Goal: Information Seeking & Learning: Learn about a topic

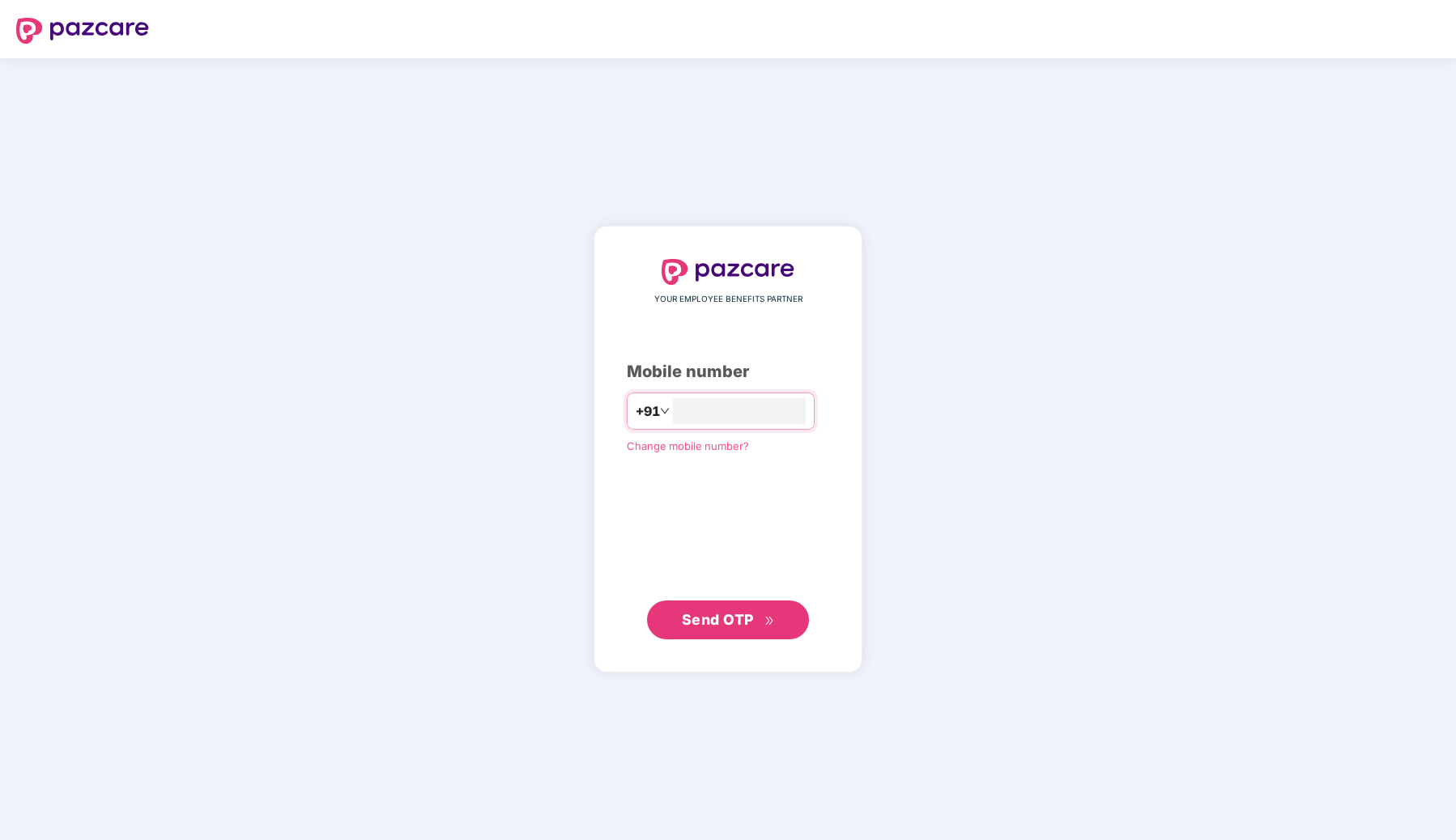
type input "**********"
click at [724, 608] on button "Send OTP" at bounding box center [728, 618] width 162 height 38
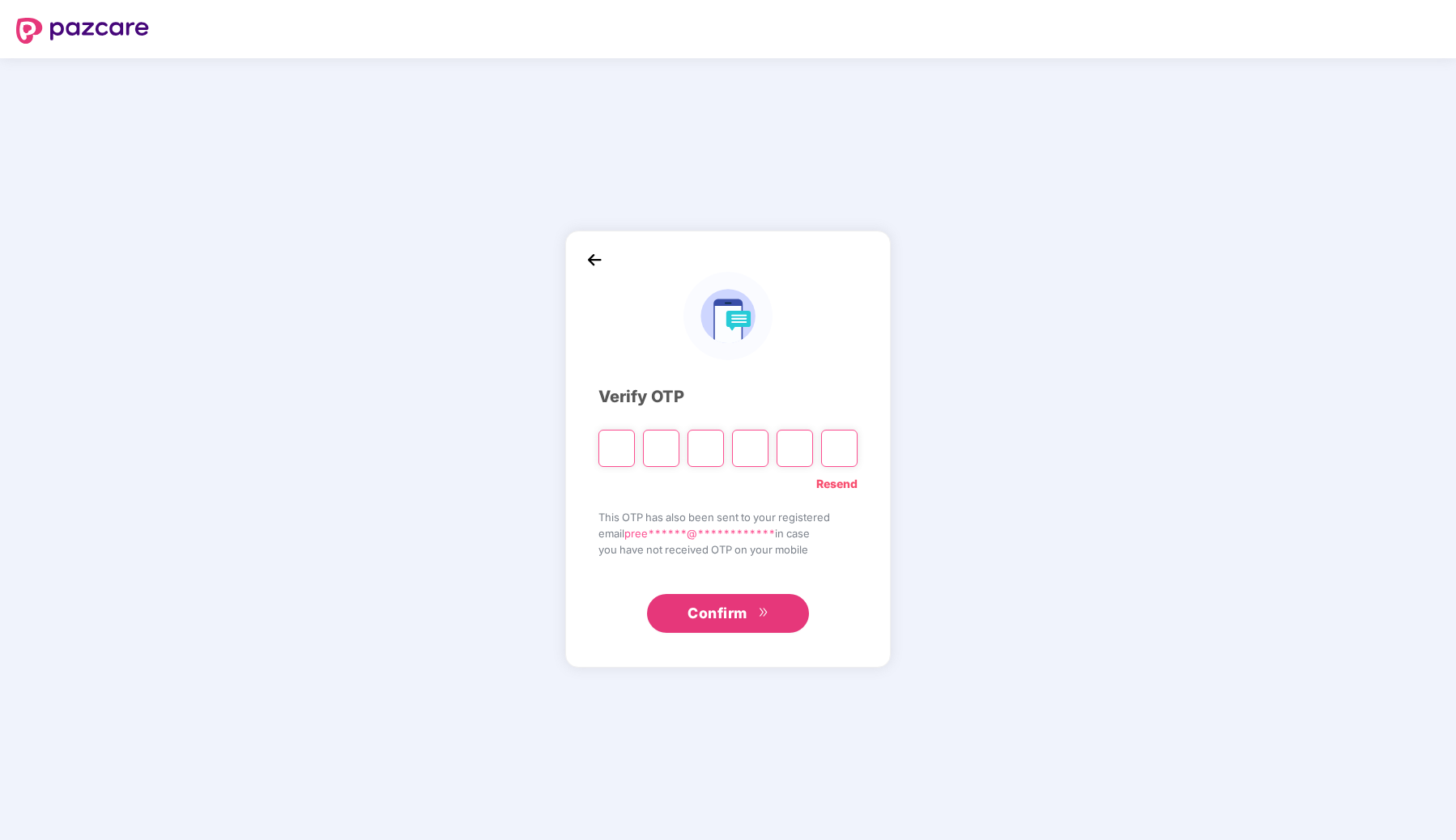
type input "*"
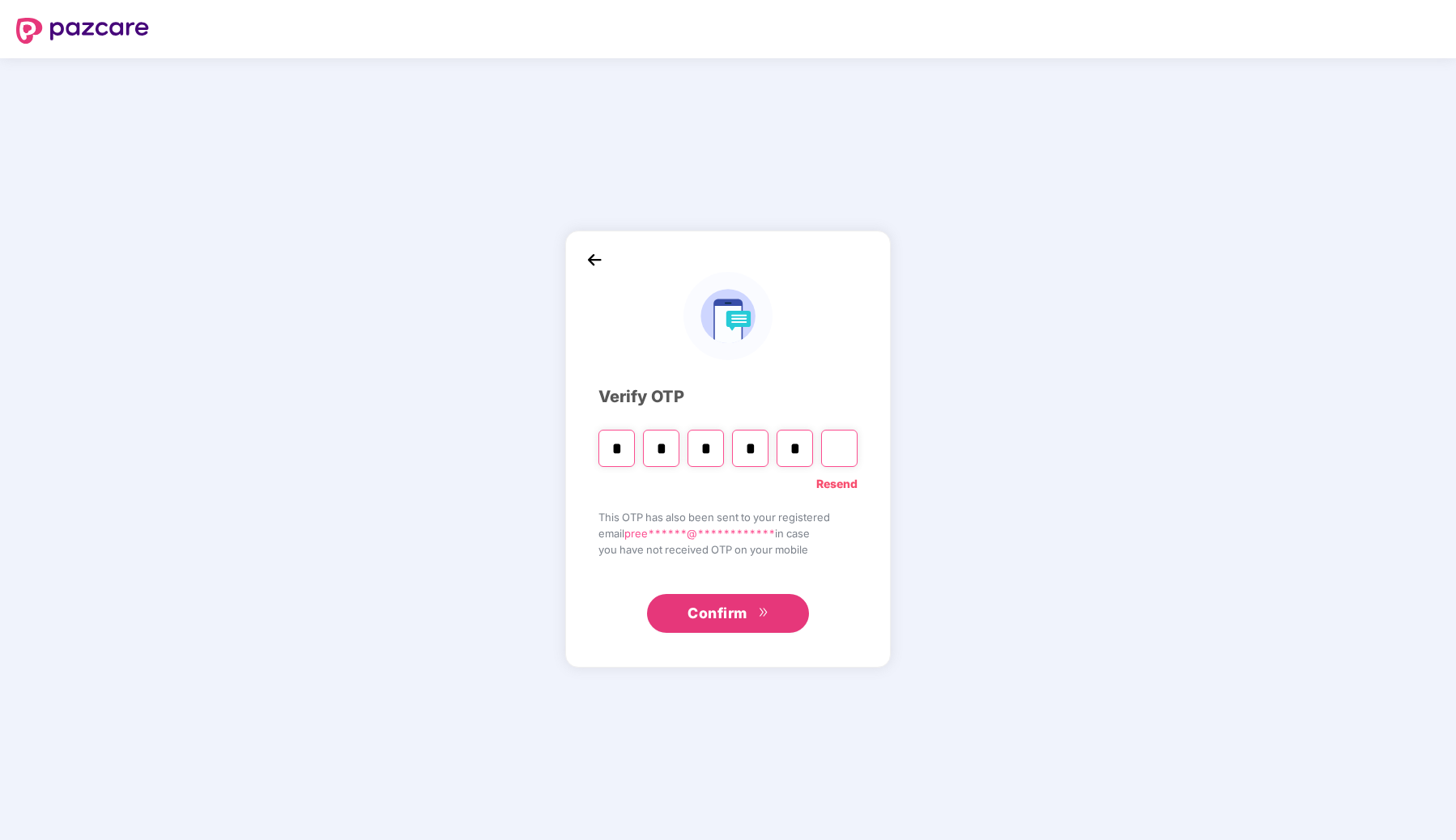
type input "*"
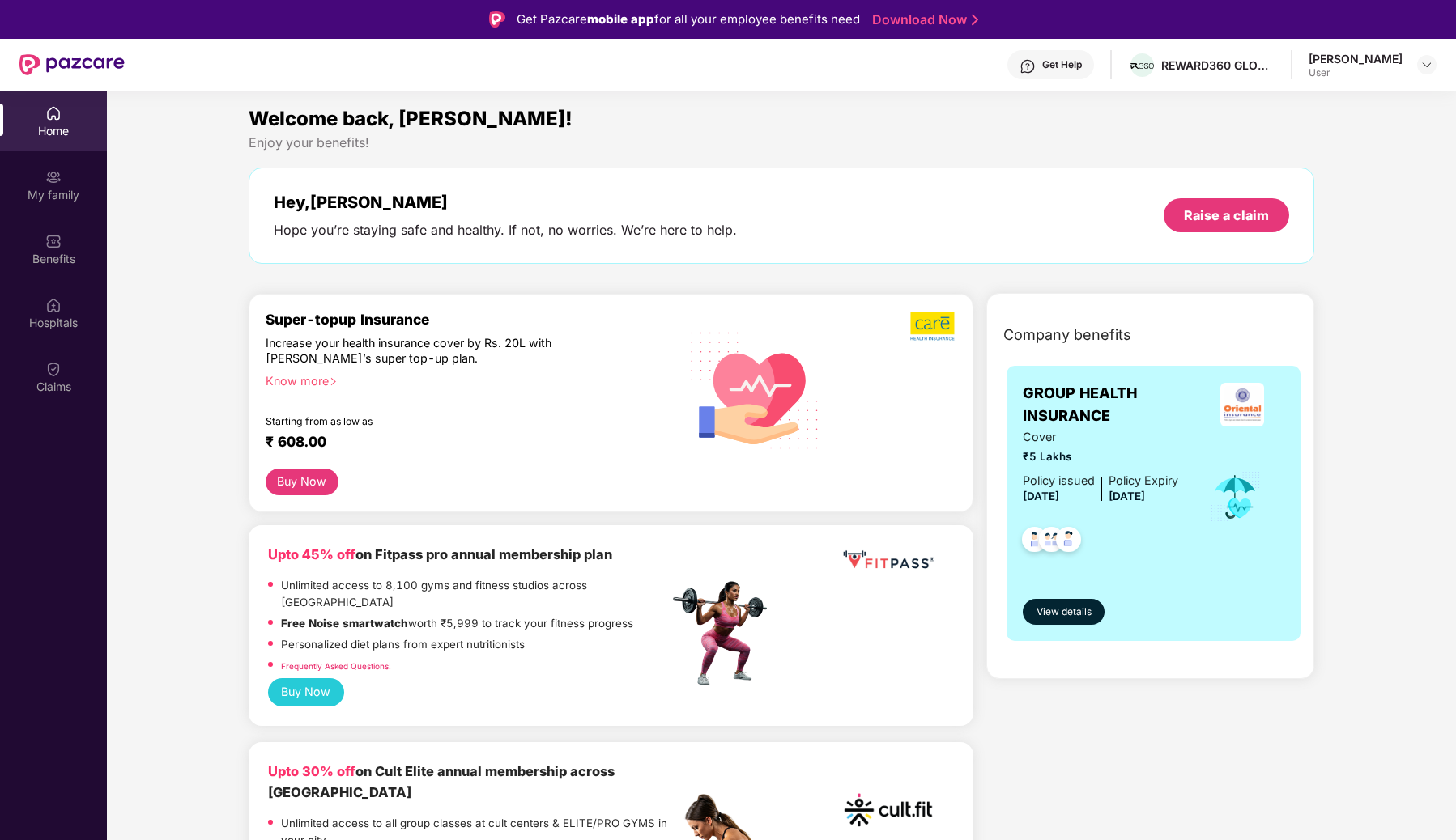
click at [1057, 64] on div "Get Help" at bounding box center [1062, 64] width 39 height 13
click at [52, 313] on div "Hospitals" at bounding box center [53, 313] width 106 height 61
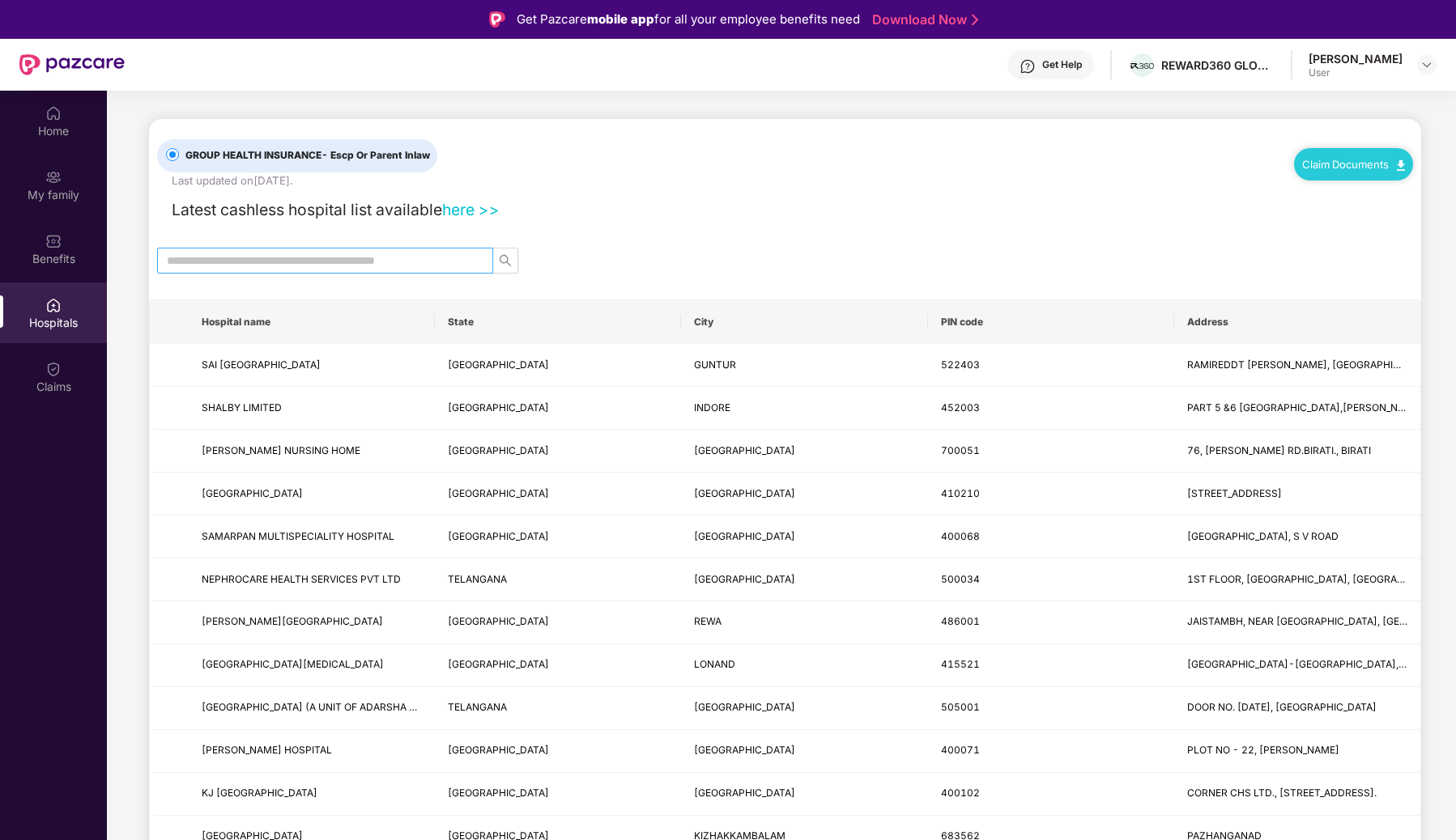
click at [275, 260] on input "text" at bounding box center [318, 261] width 303 height 18
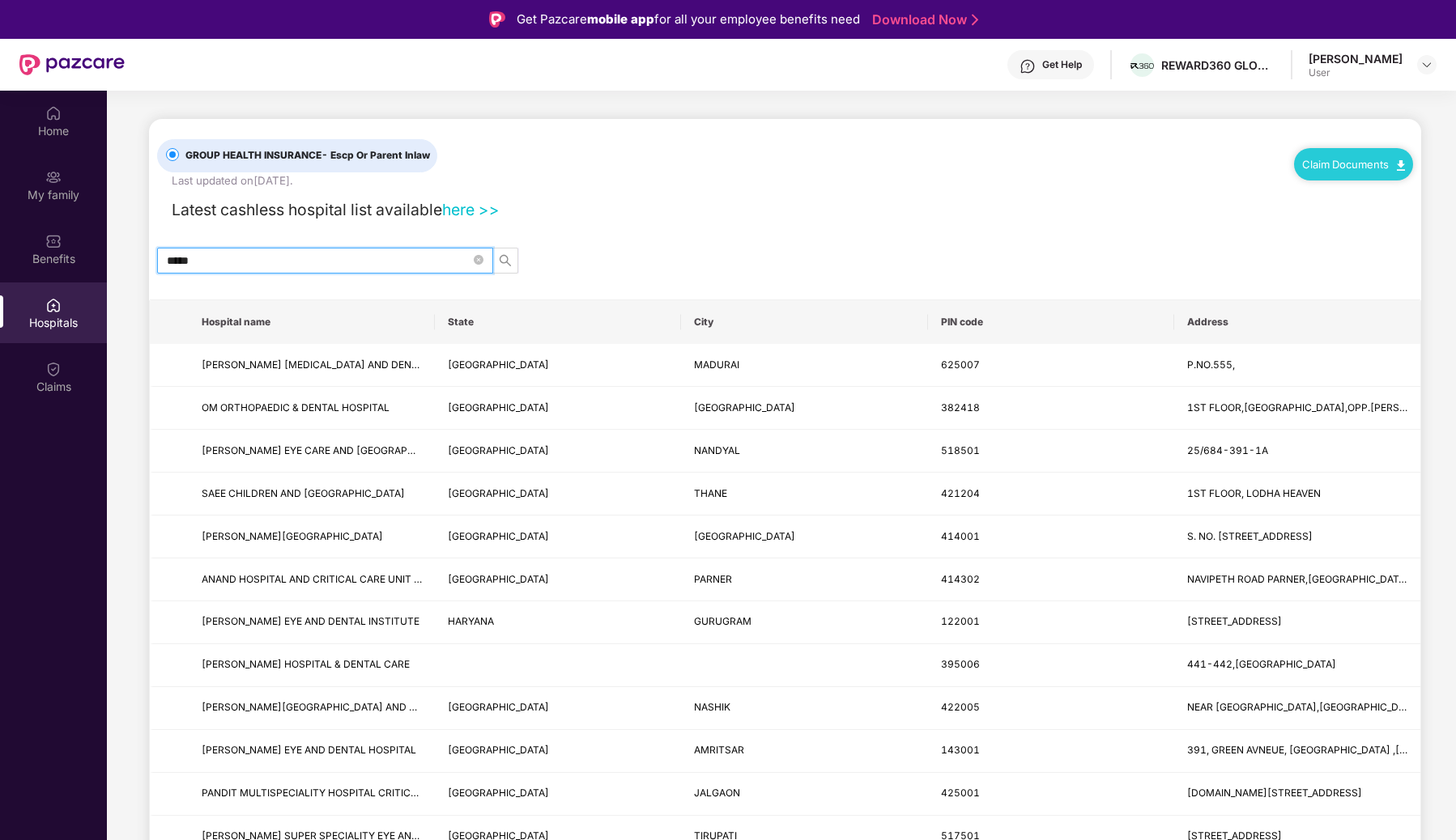
type input "*****"
click at [469, 323] on th "State" at bounding box center [558, 322] width 246 height 43
click at [476, 260] on icon "close-circle" at bounding box center [479, 260] width 10 height 10
click at [650, 247] on div at bounding box center [784, 260] width 1272 height 26
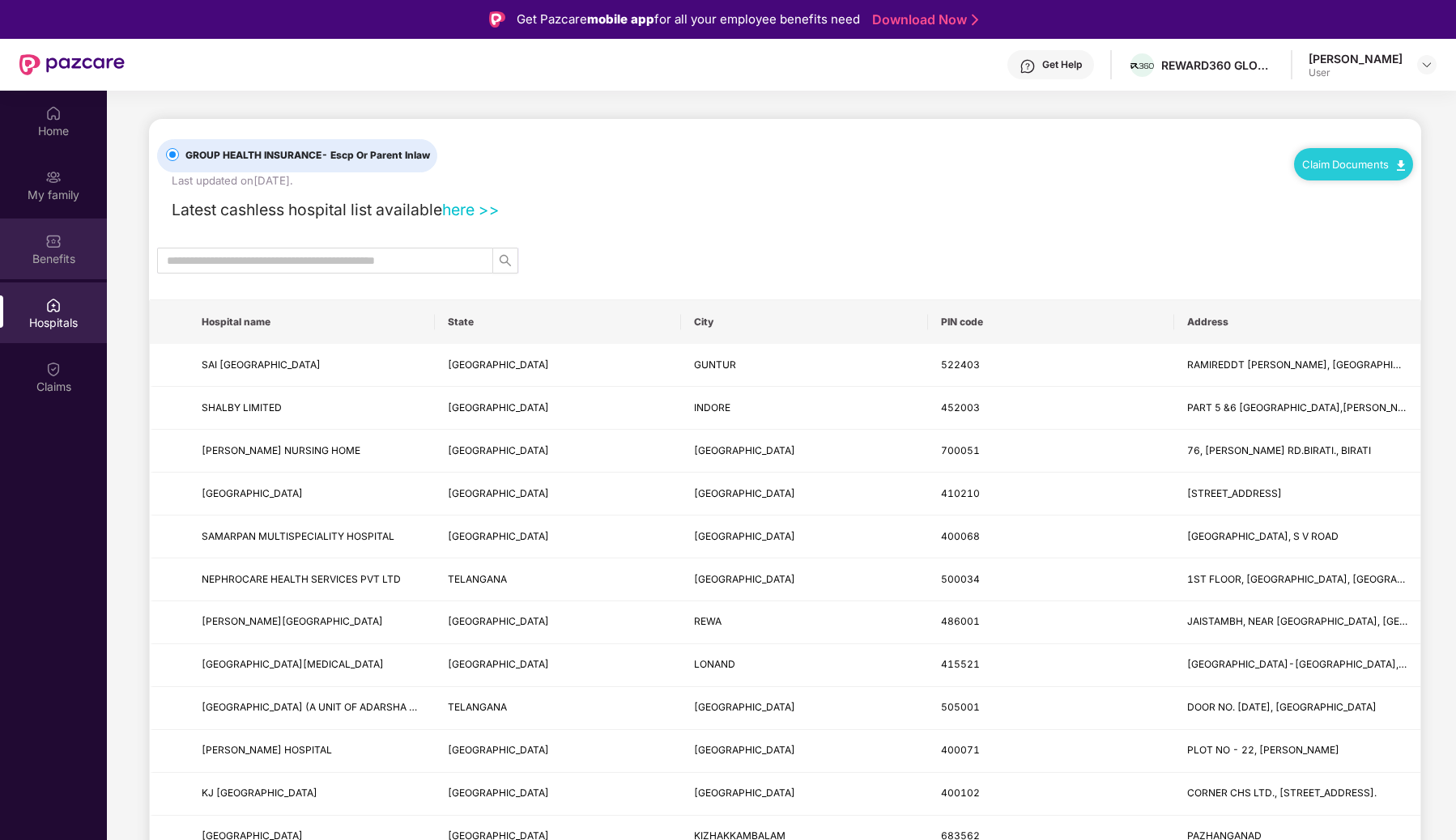
click at [48, 244] on img at bounding box center [53, 241] width 16 height 16
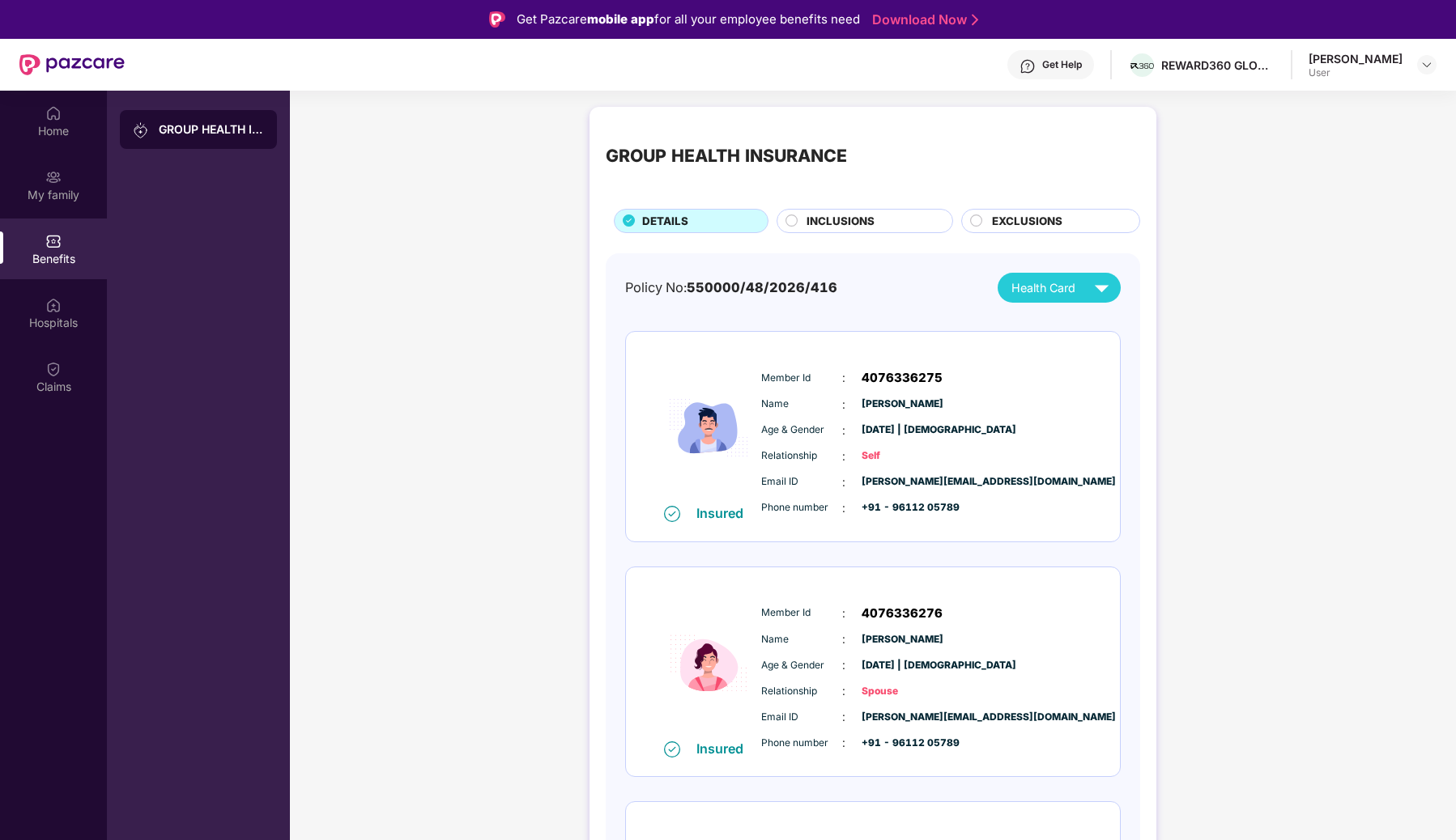
click at [1050, 214] on span "EXCLUSIONS" at bounding box center [1026, 221] width 70 height 17
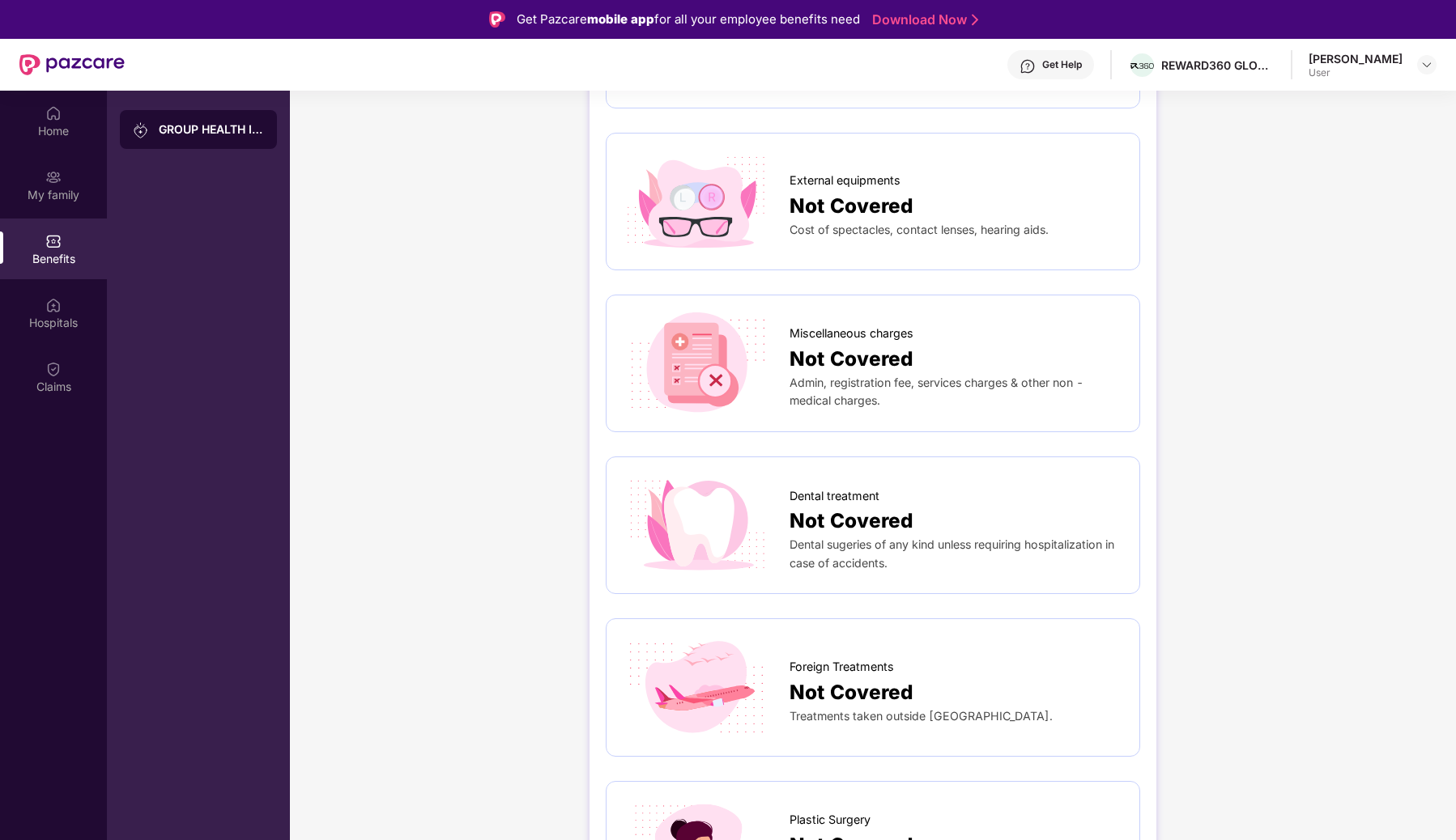
scroll to position [292, 0]
click at [822, 529] on span "Not Covered" at bounding box center [850, 519] width 123 height 31
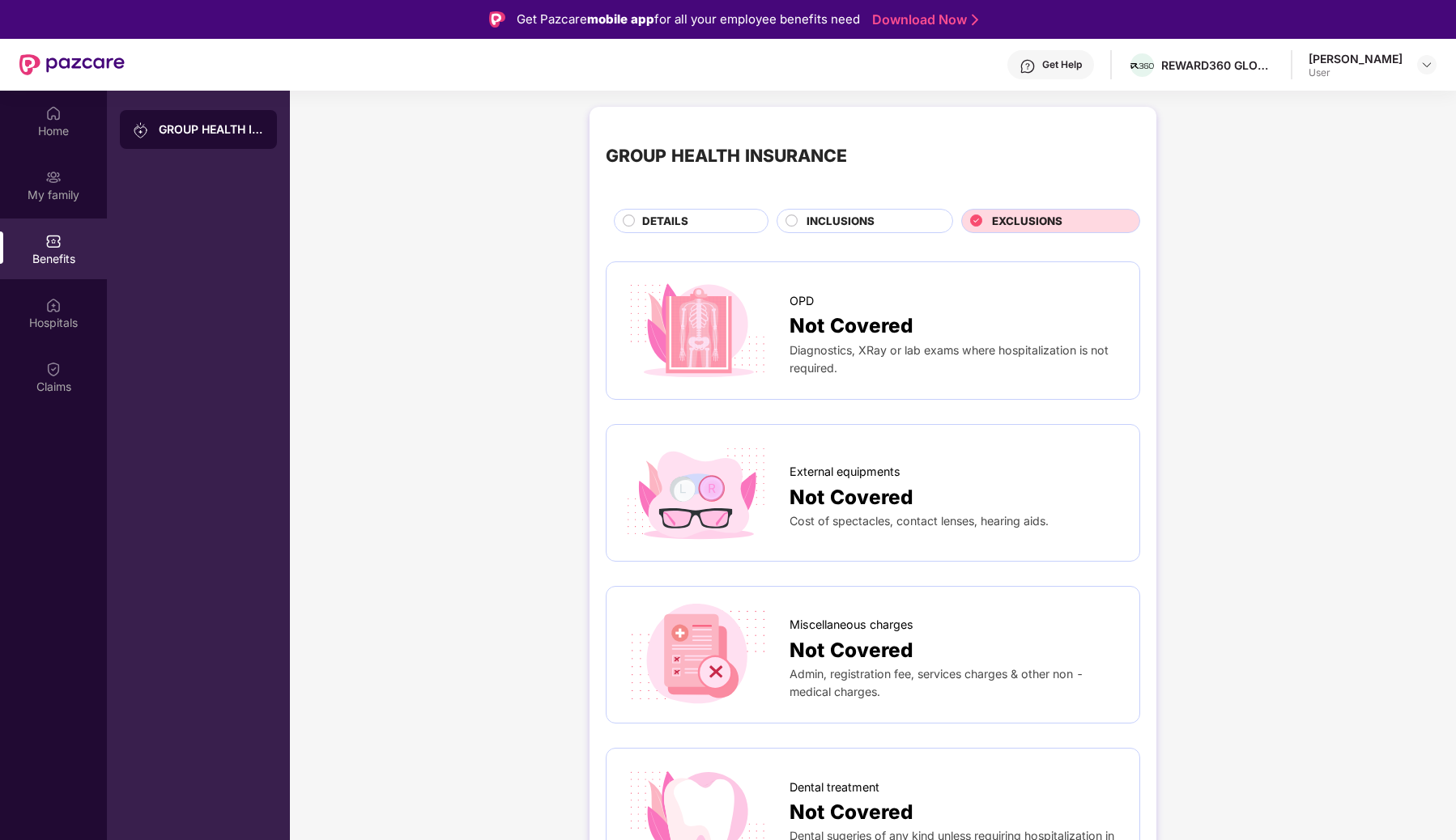
click at [892, 219] on div "INCLUSIONS" at bounding box center [871, 223] width 146 height 20
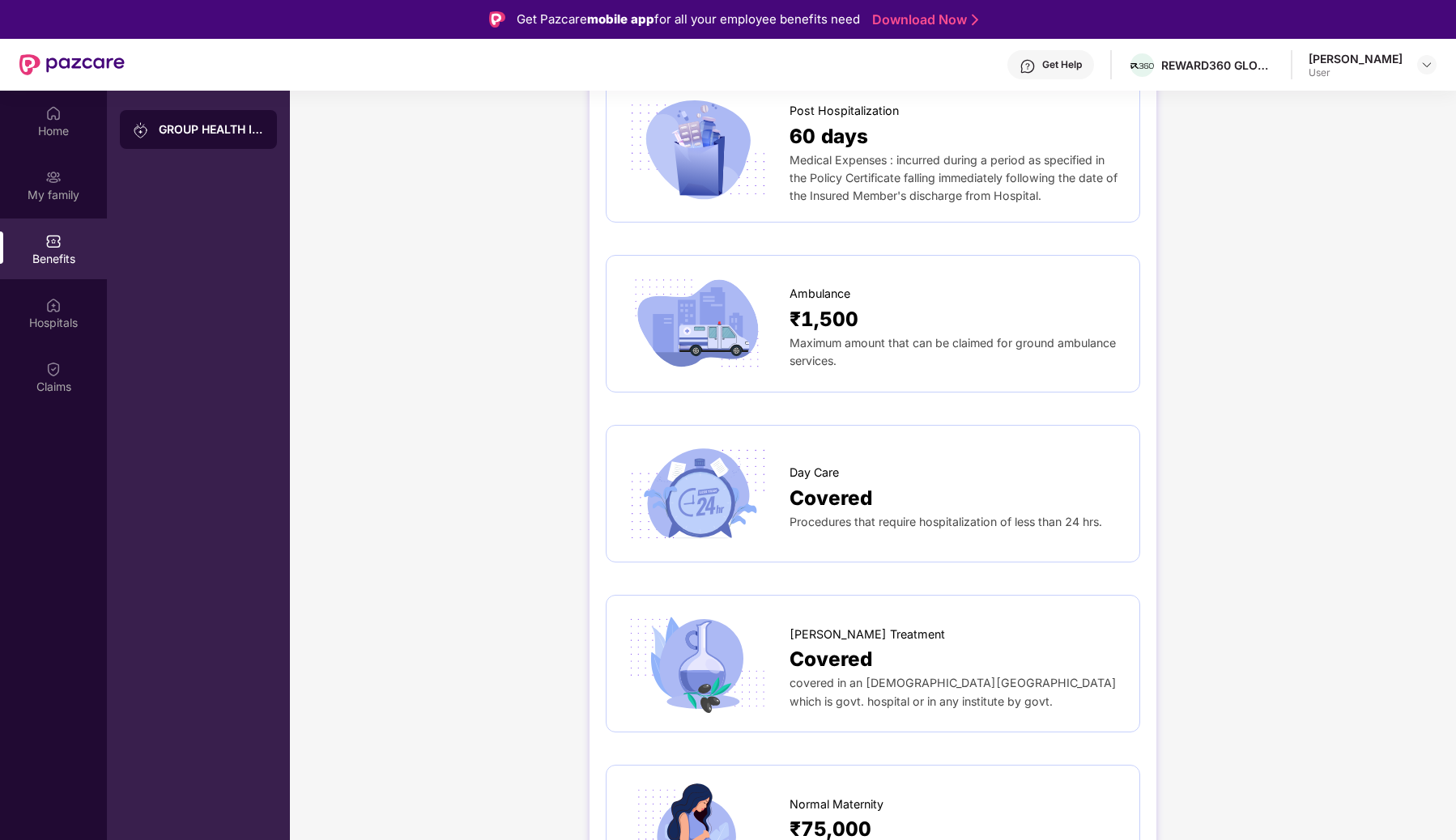
scroll to position [1054, 0]
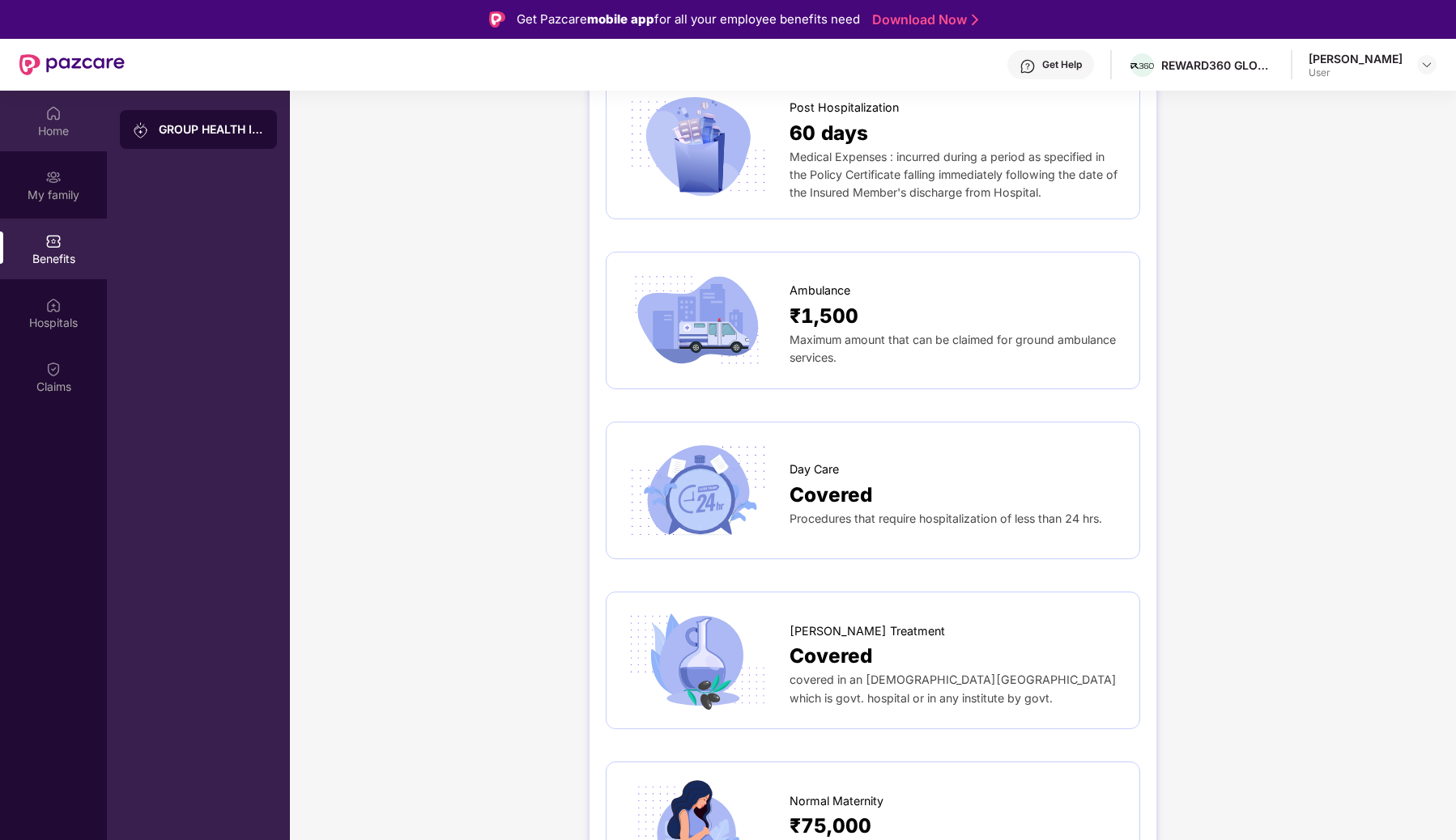
click at [44, 127] on div "Home" at bounding box center [53, 131] width 106 height 16
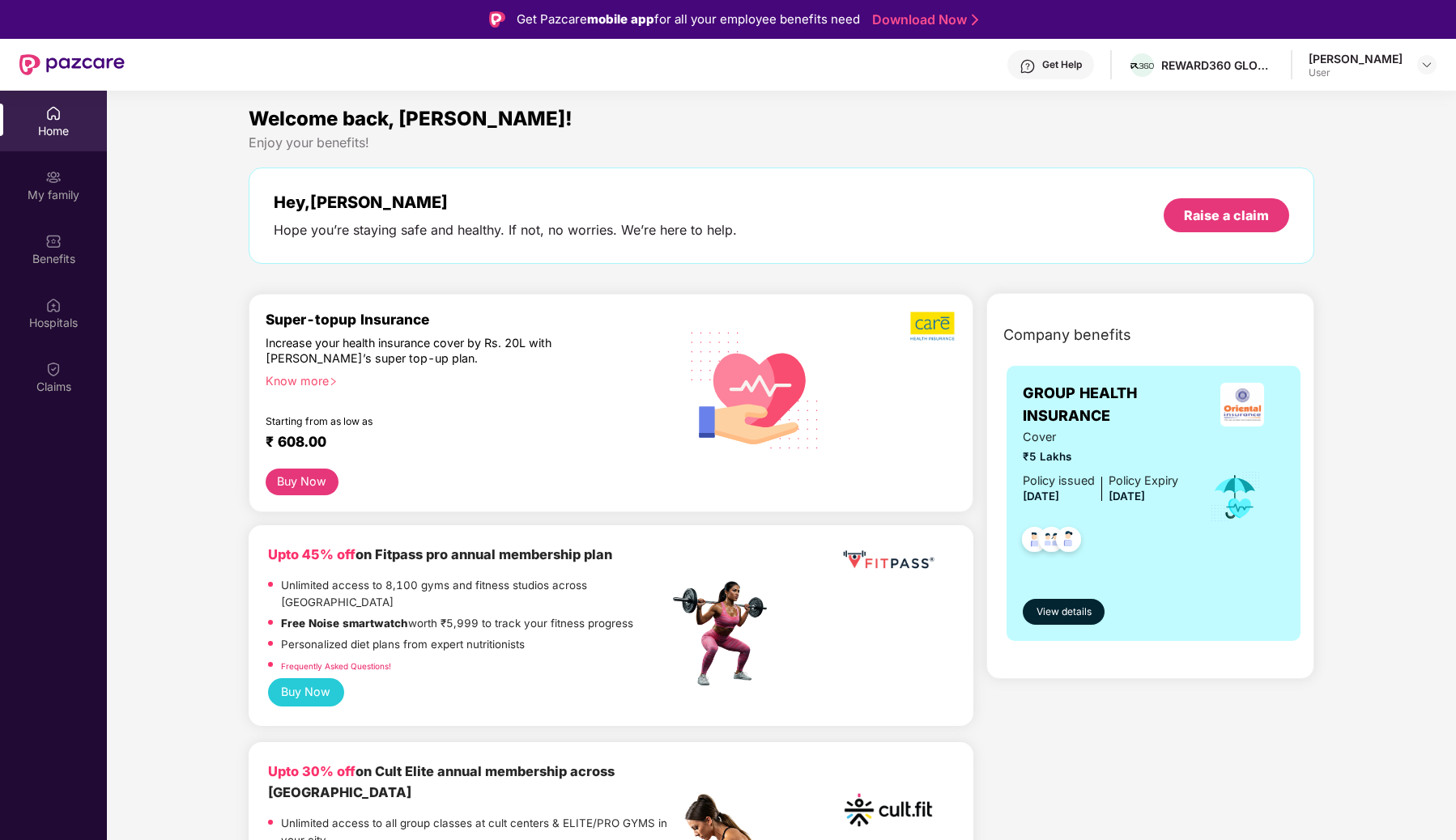
click at [300, 382] on div "Know more" at bounding box center [462, 379] width 393 height 12
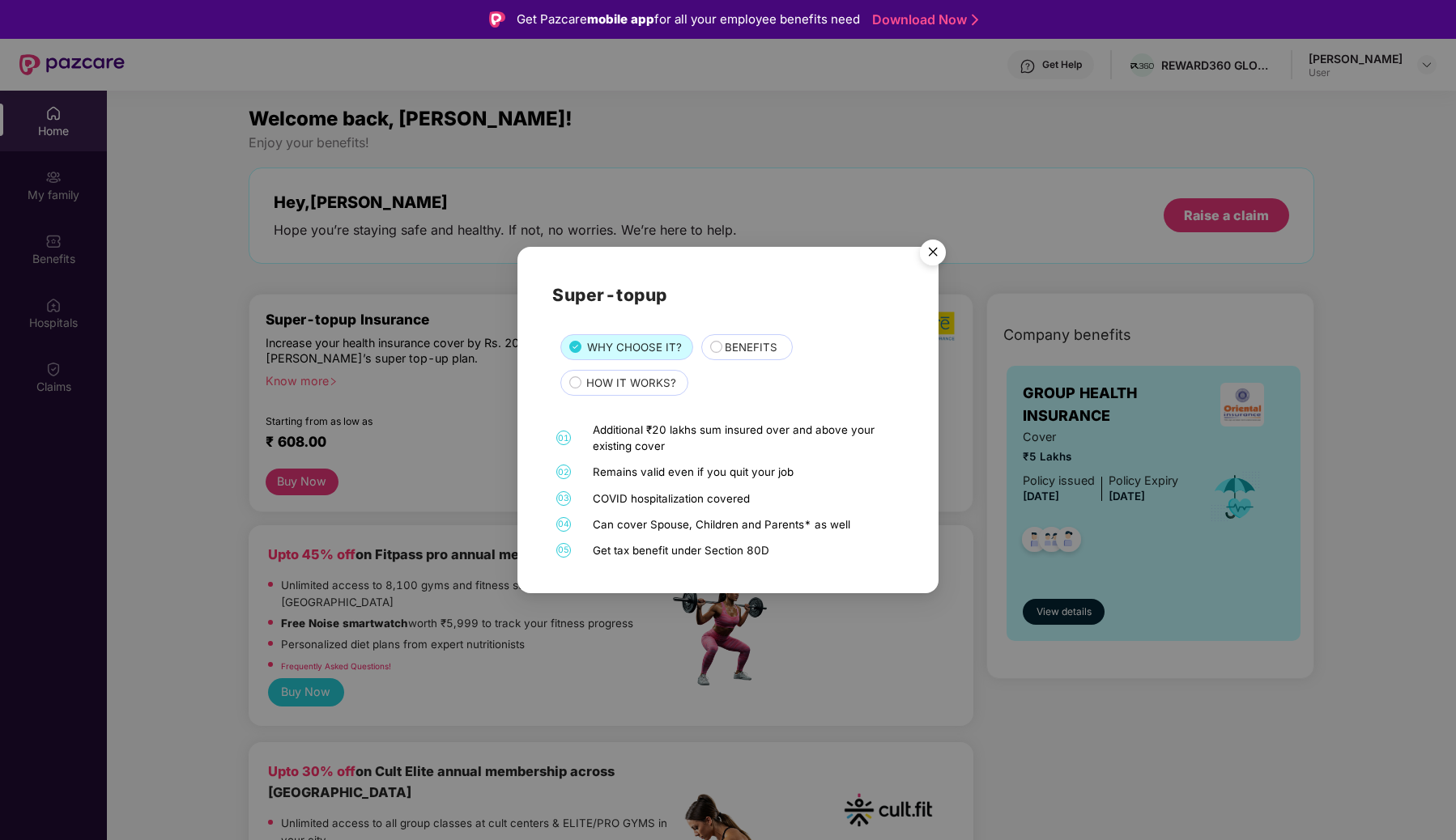
click at [737, 346] on span "BENEFITS" at bounding box center [751, 347] width 52 height 17
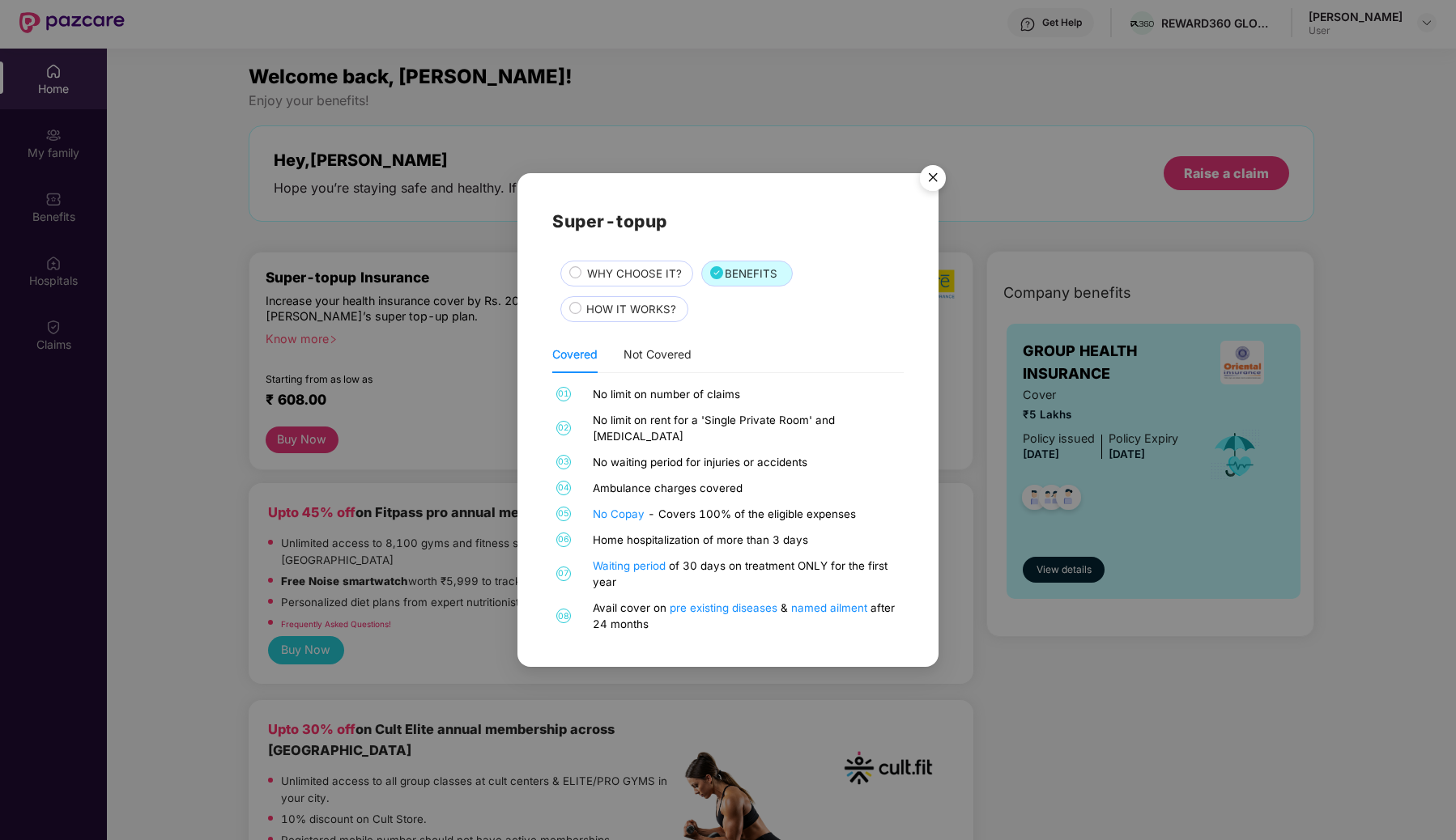
scroll to position [47, 0]
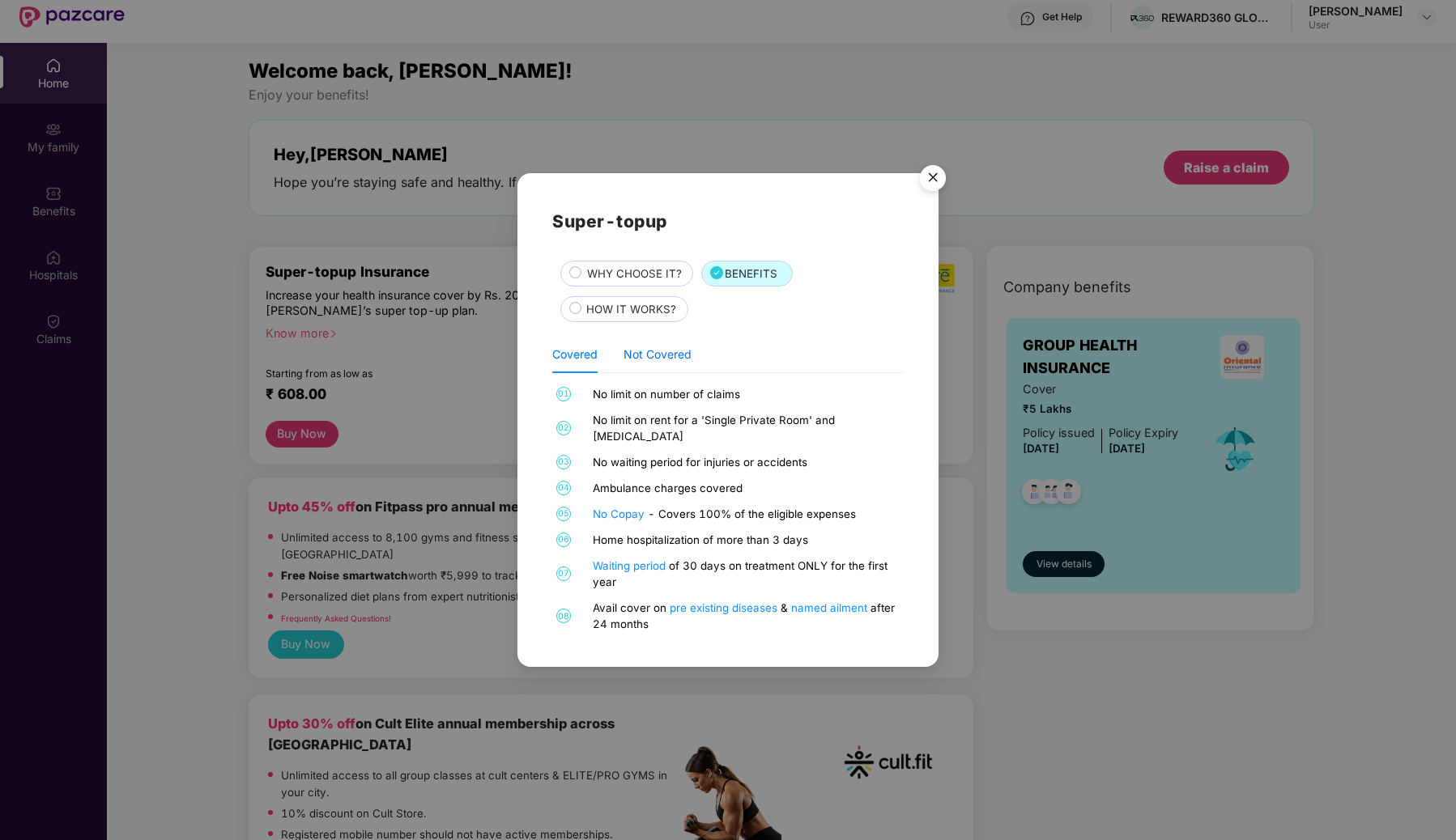
click at [673, 363] on div "Not Covered" at bounding box center [657, 355] width 68 height 18
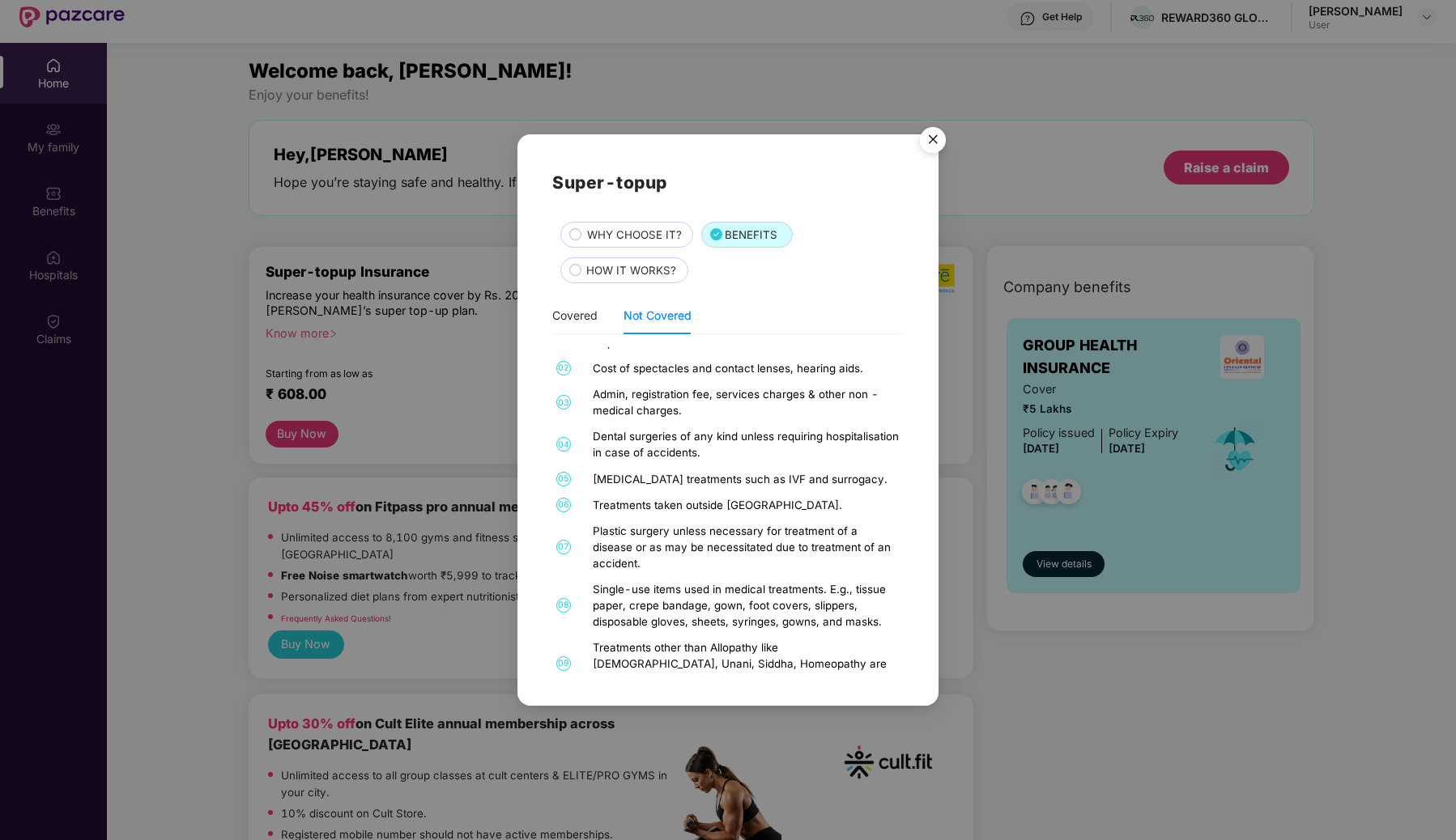
scroll to position [34, 0]
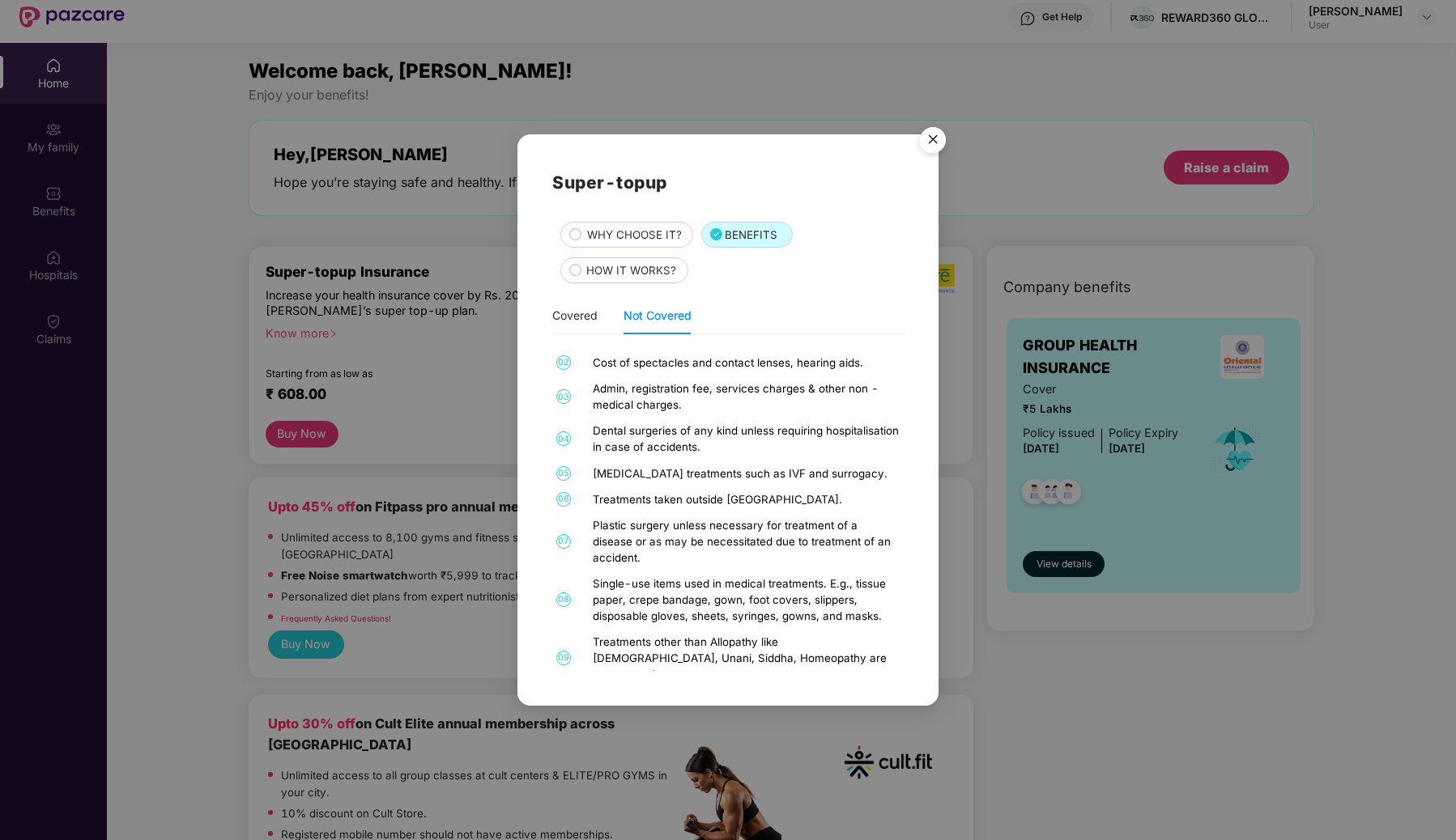
drag, startPoint x: 596, startPoint y: 429, endPoint x: 756, endPoint y: 445, distance: 160.8
click at [756, 445] on div "Dental surgeries of any kind unless requiring hospitalisation in case of accide…" at bounding box center [747, 438] width 307 height 32
drag, startPoint x: 779, startPoint y: 447, endPoint x: 665, endPoint y: 424, distance: 116.3
click at [665, 424] on div "Dental surgeries of any kind unless requiring hospitalisation in case of accide…" at bounding box center [747, 438] width 307 height 32
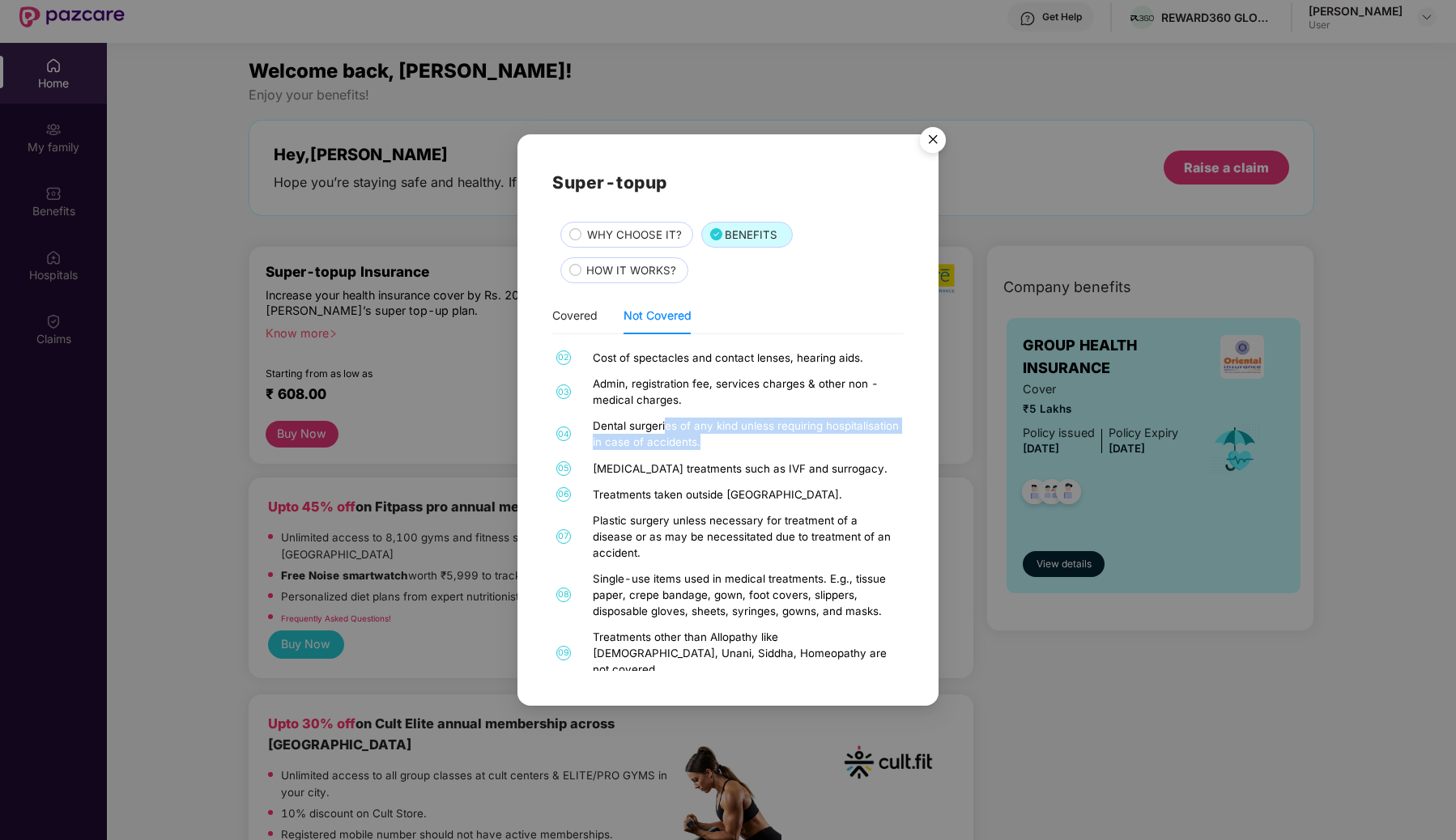
scroll to position [0, 0]
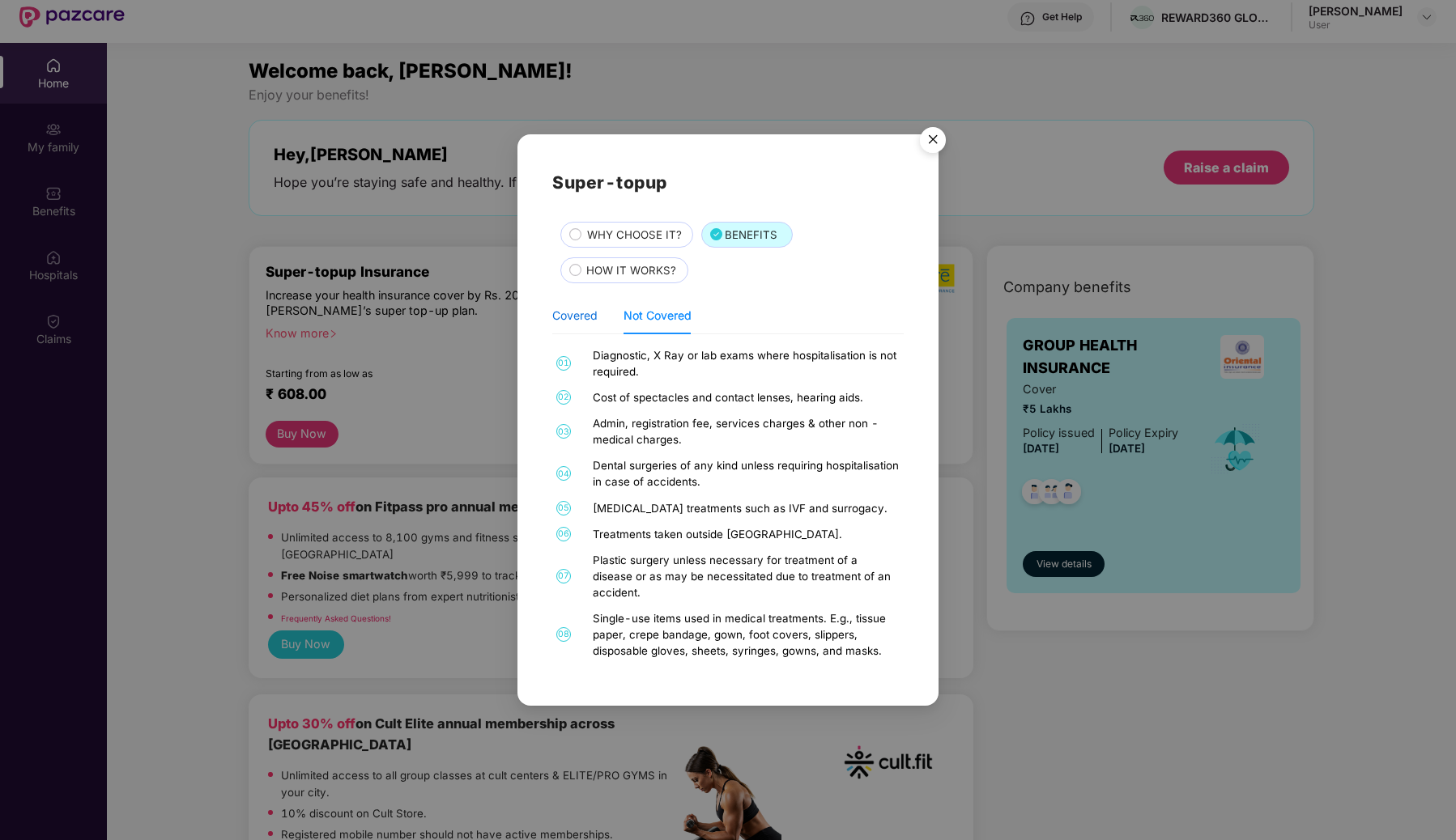
click at [566, 316] on div "Covered" at bounding box center [574, 315] width 45 height 18
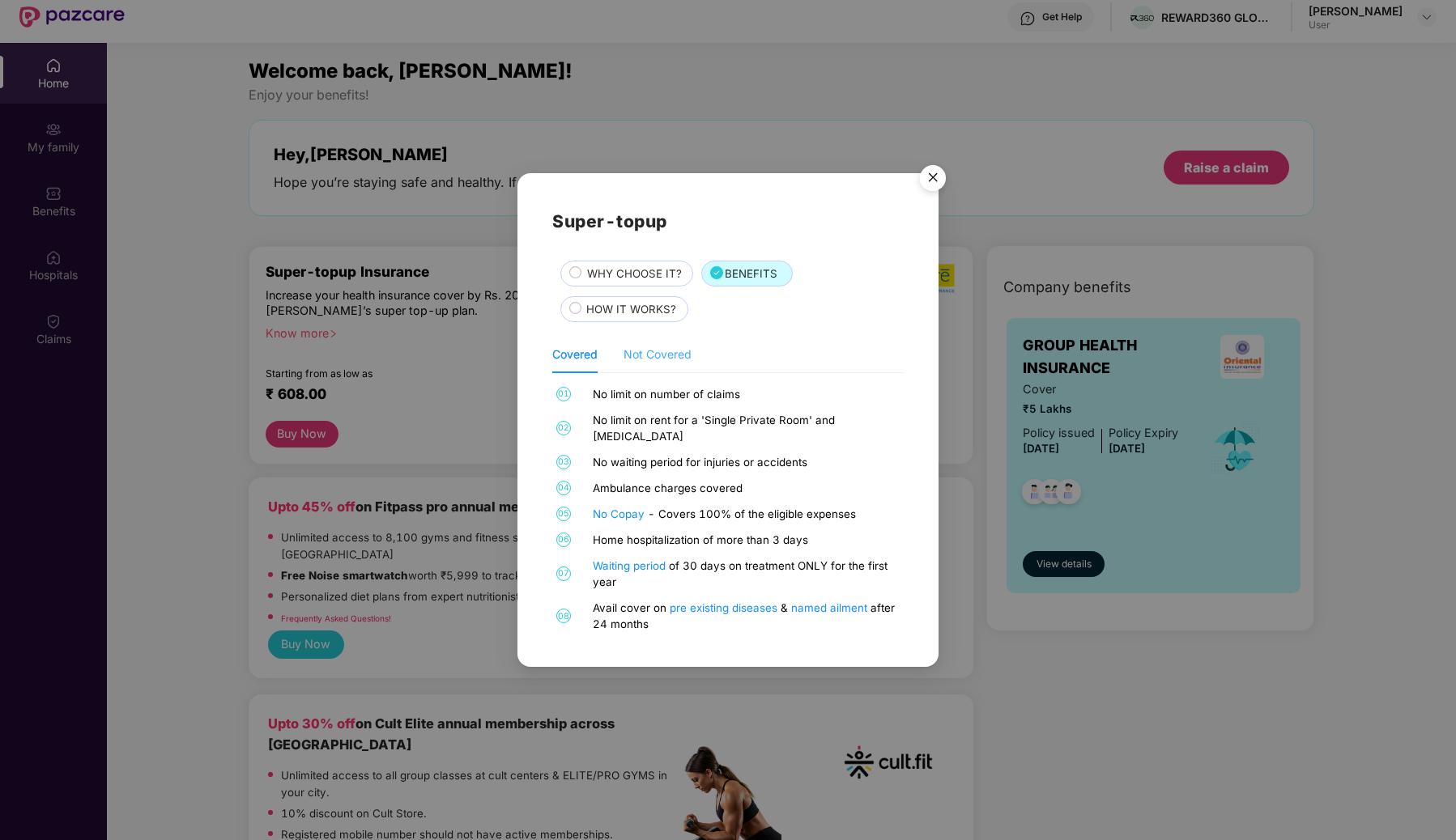
click at [653, 373] on div "Not Covered" at bounding box center [657, 355] width 68 height 37
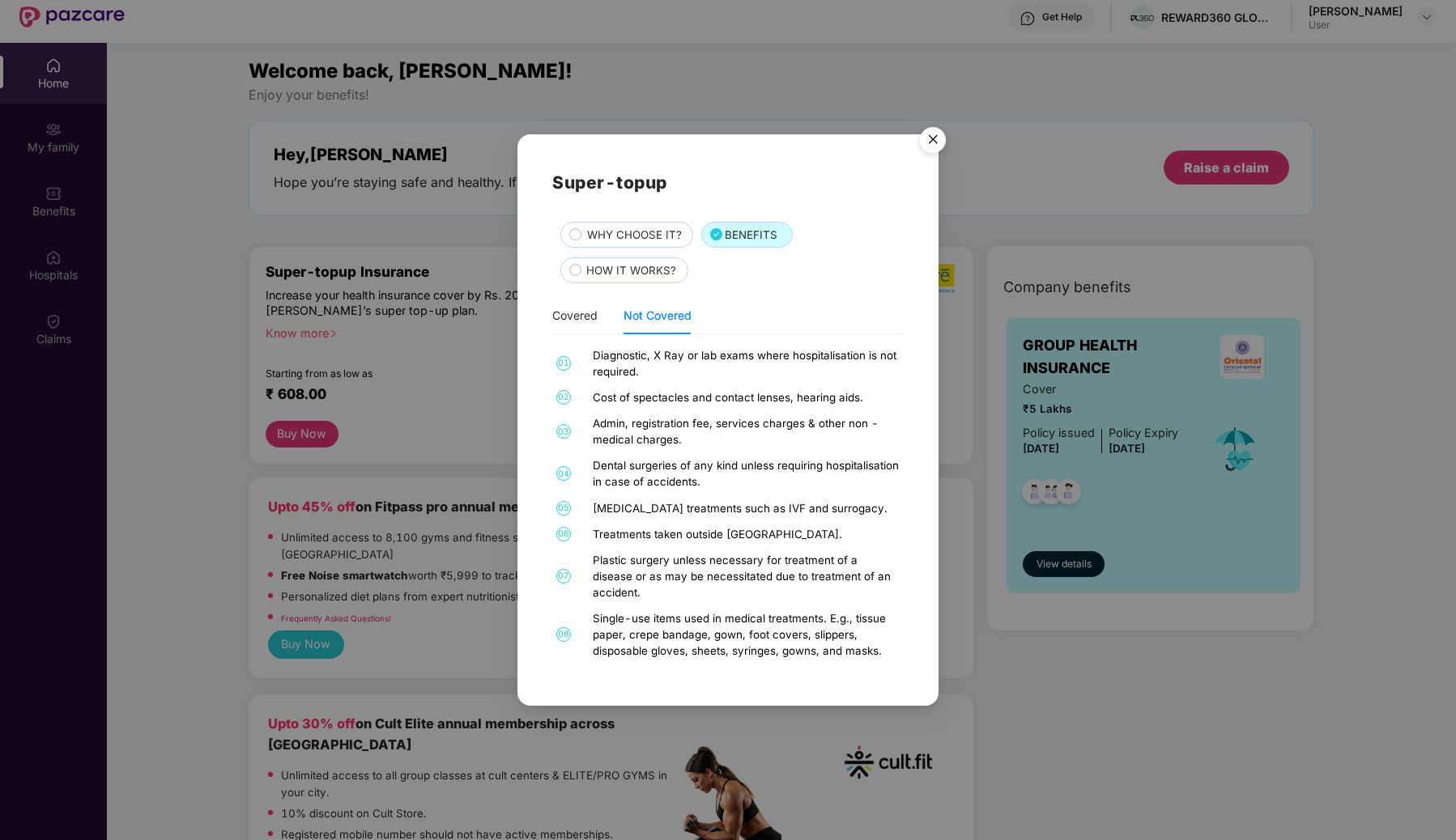
scroll to position [39, 0]
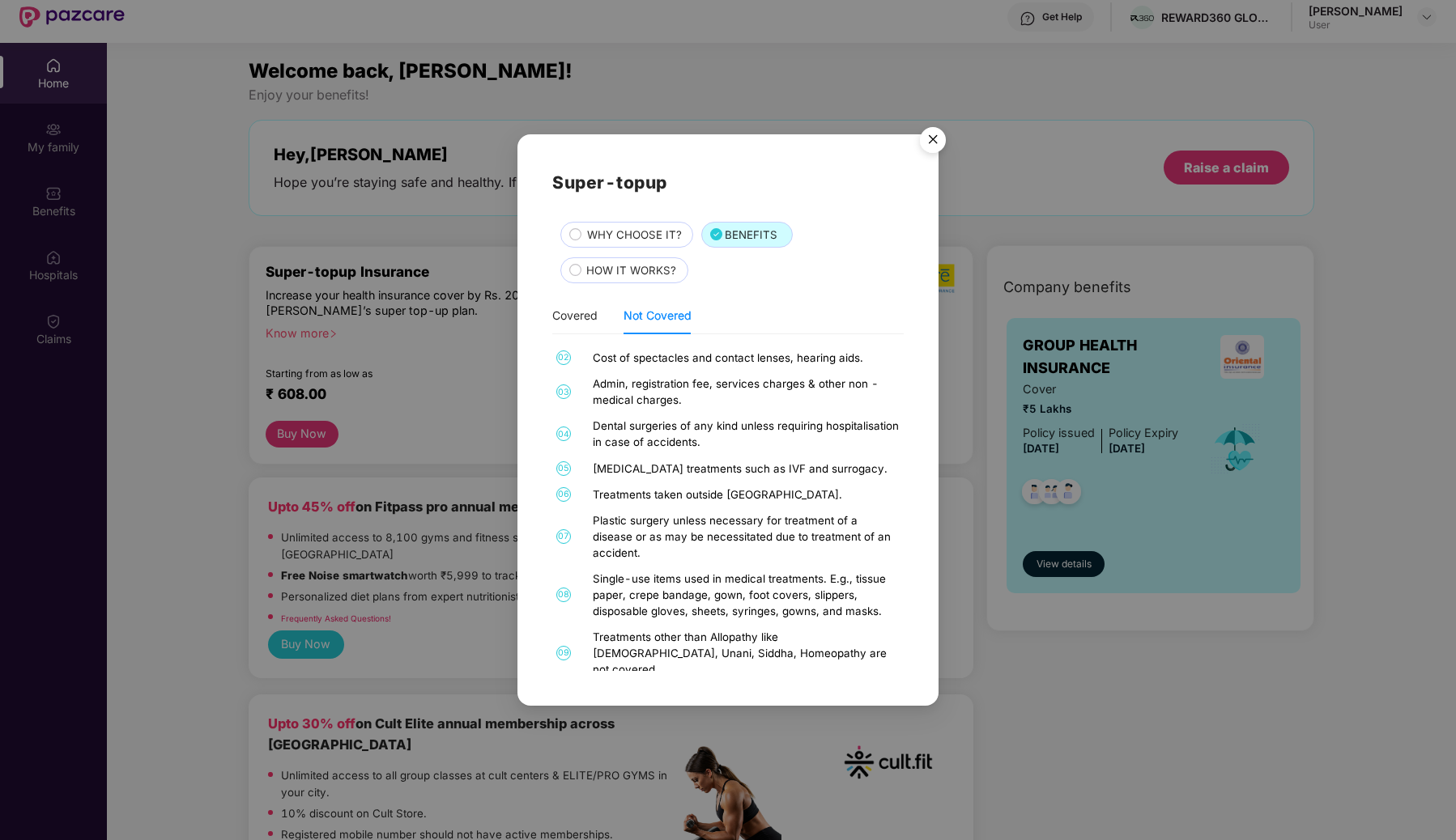
click at [644, 222] on div "WHY CHOOSE IT?" at bounding box center [627, 234] width 133 height 26
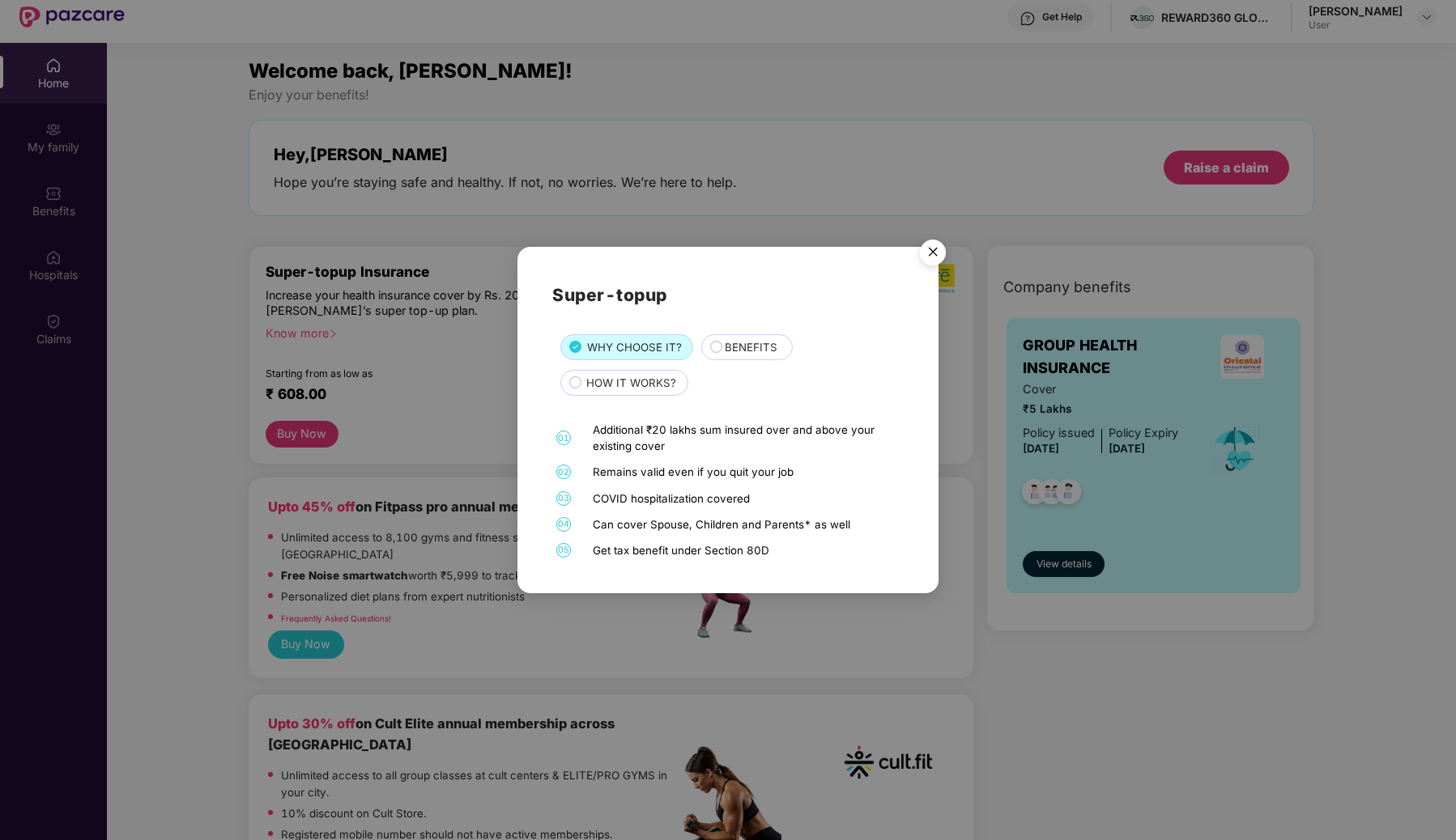
scroll to position [91, 0]
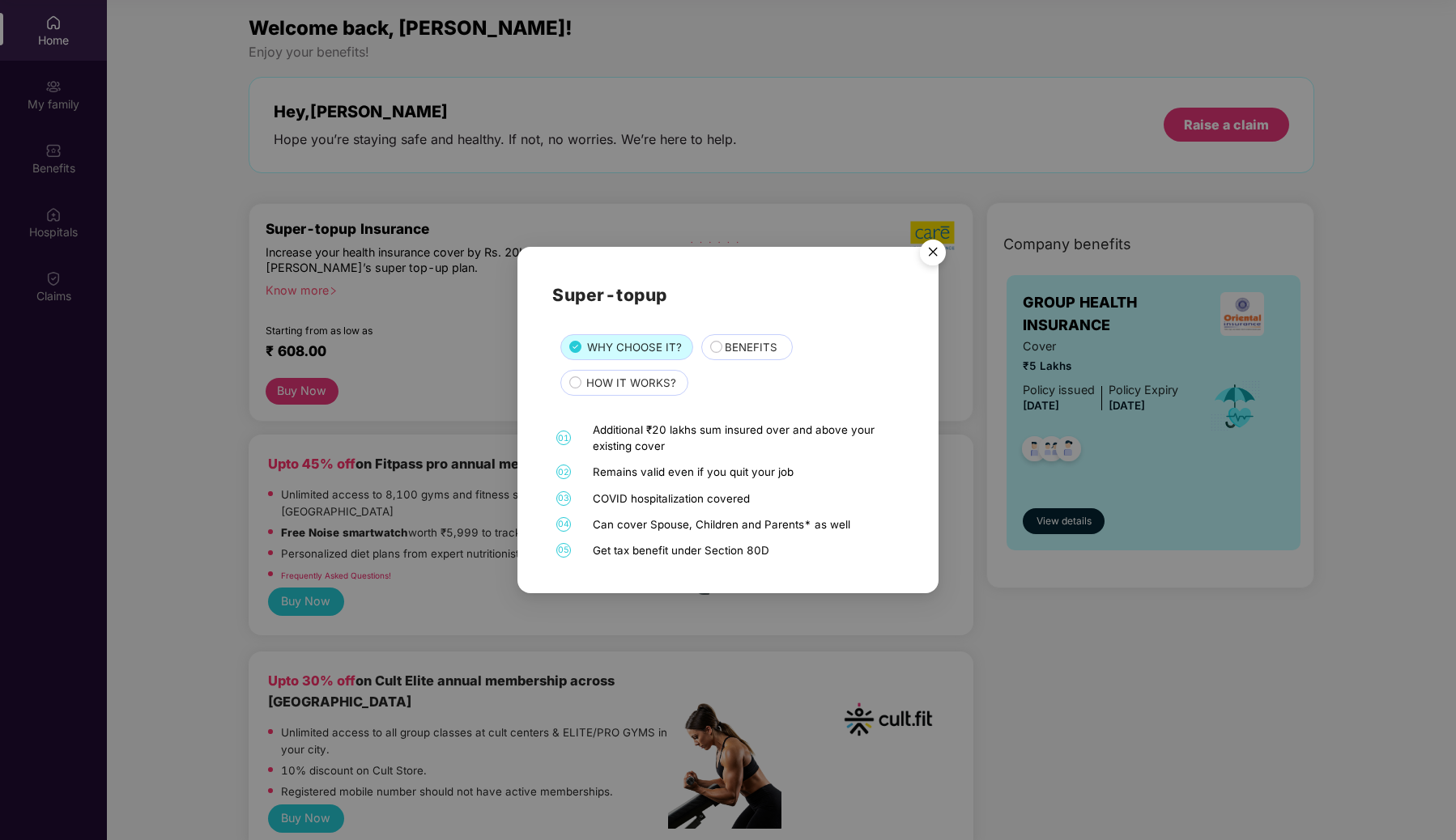
click at [930, 250] on img "Close" at bounding box center [933, 255] width 45 height 45
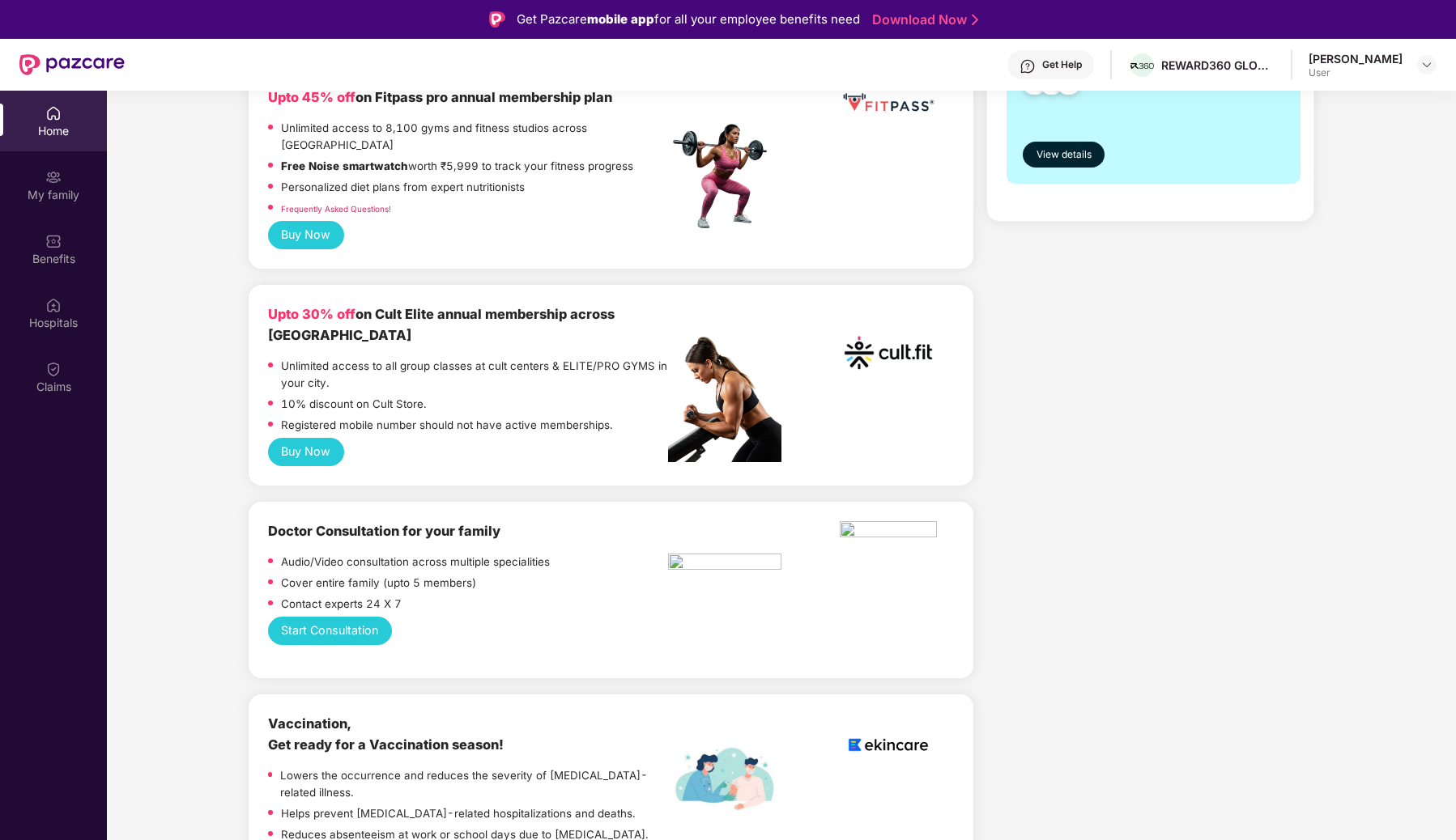
scroll to position [441, 0]
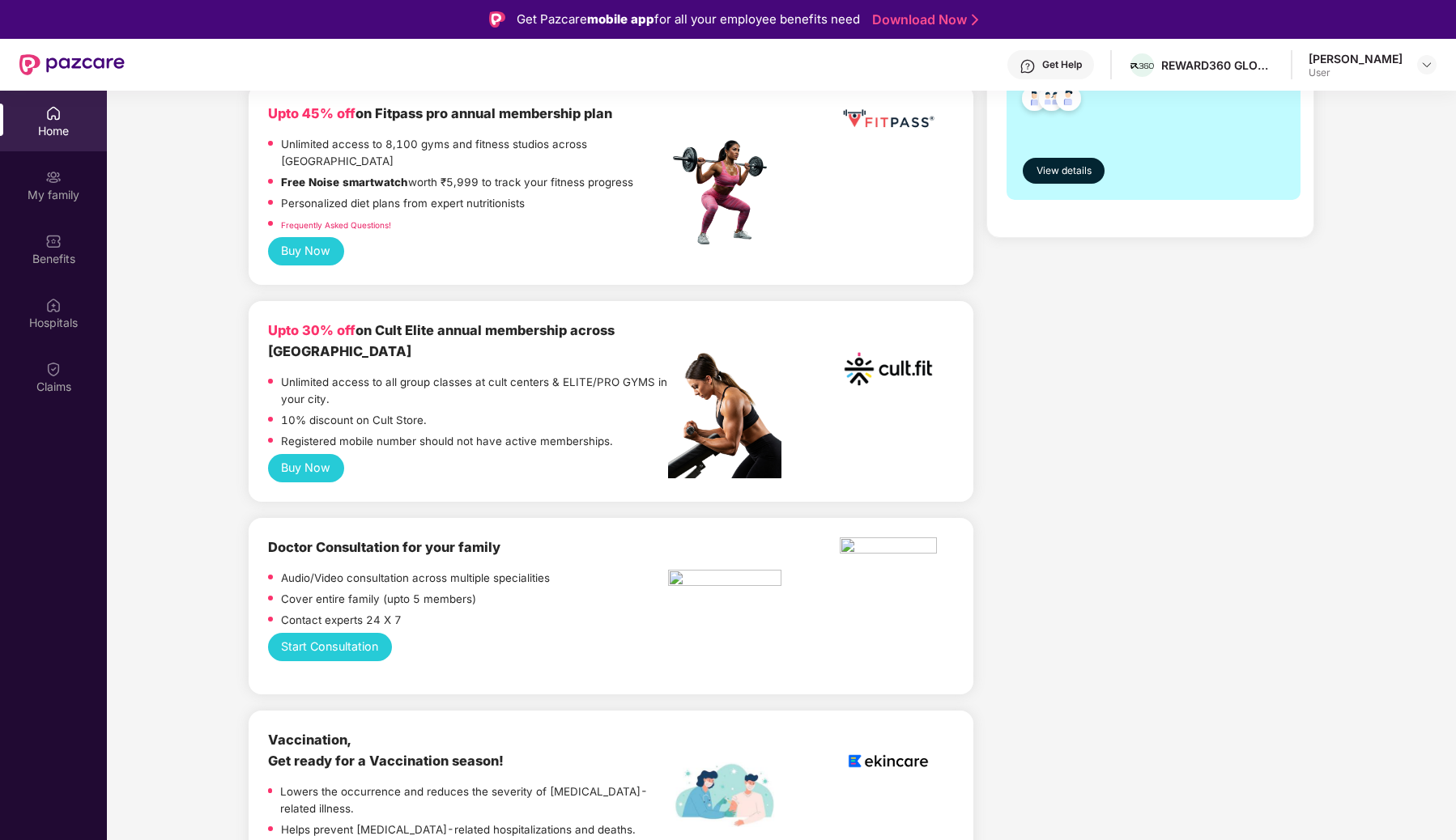
click at [301, 454] on button "Buy Now" at bounding box center [305, 468] width 76 height 29
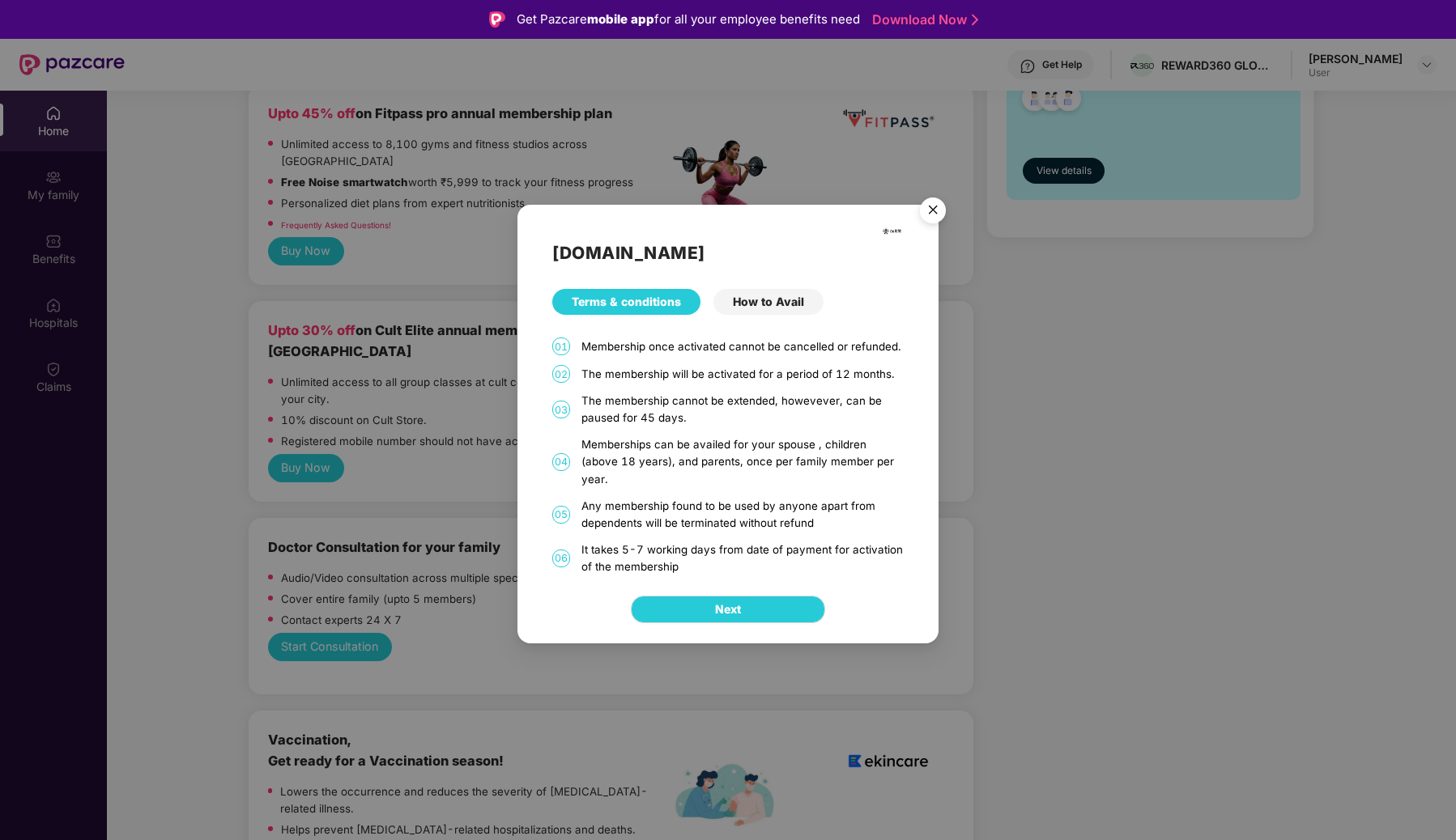
click at [933, 224] on img "Close" at bounding box center [933, 213] width 45 height 45
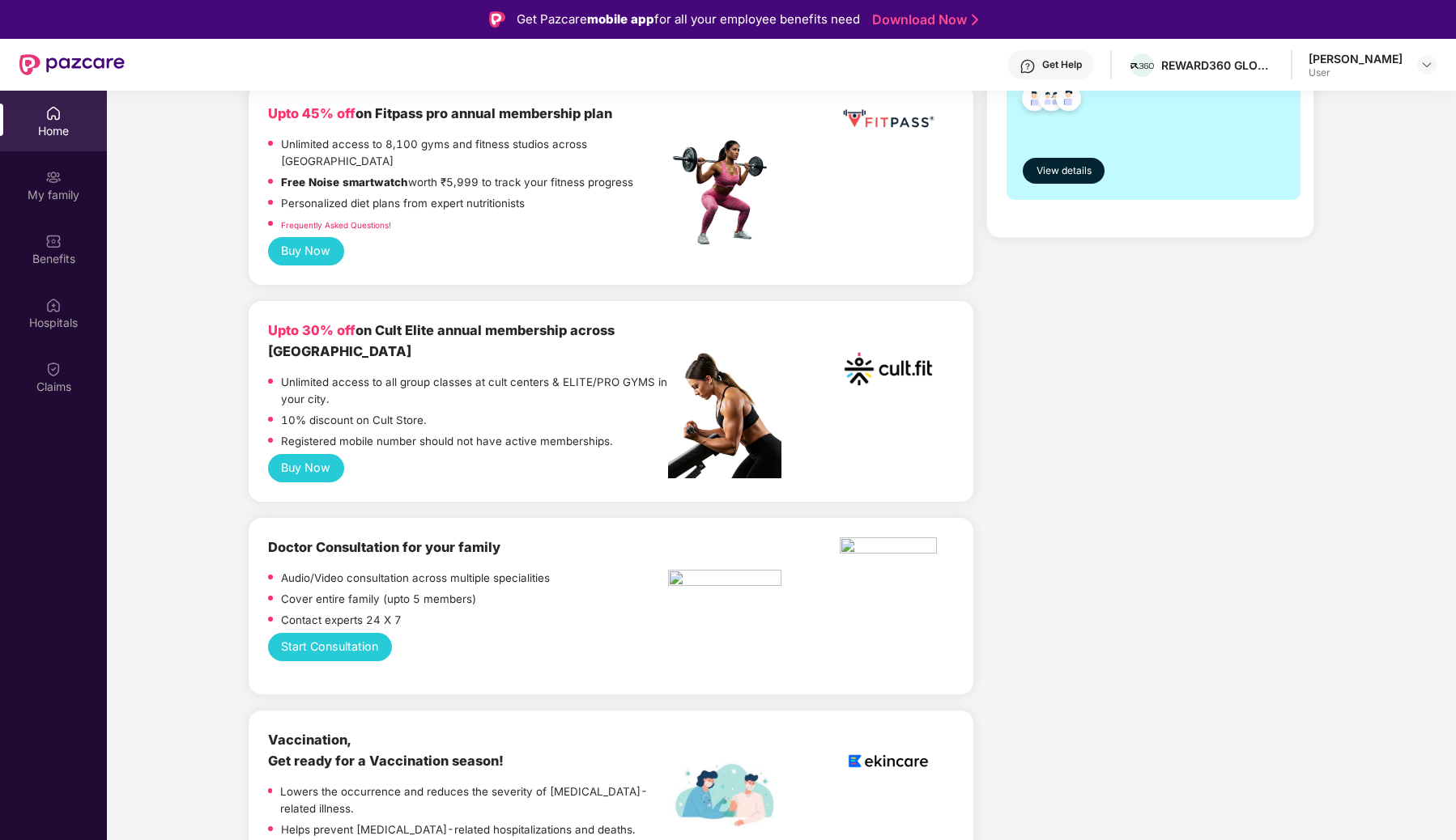
click at [305, 412] on p "10% discount on Cult Store." at bounding box center [354, 420] width 146 height 17
click at [310, 454] on button "Buy Now" at bounding box center [305, 468] width 76 height 29
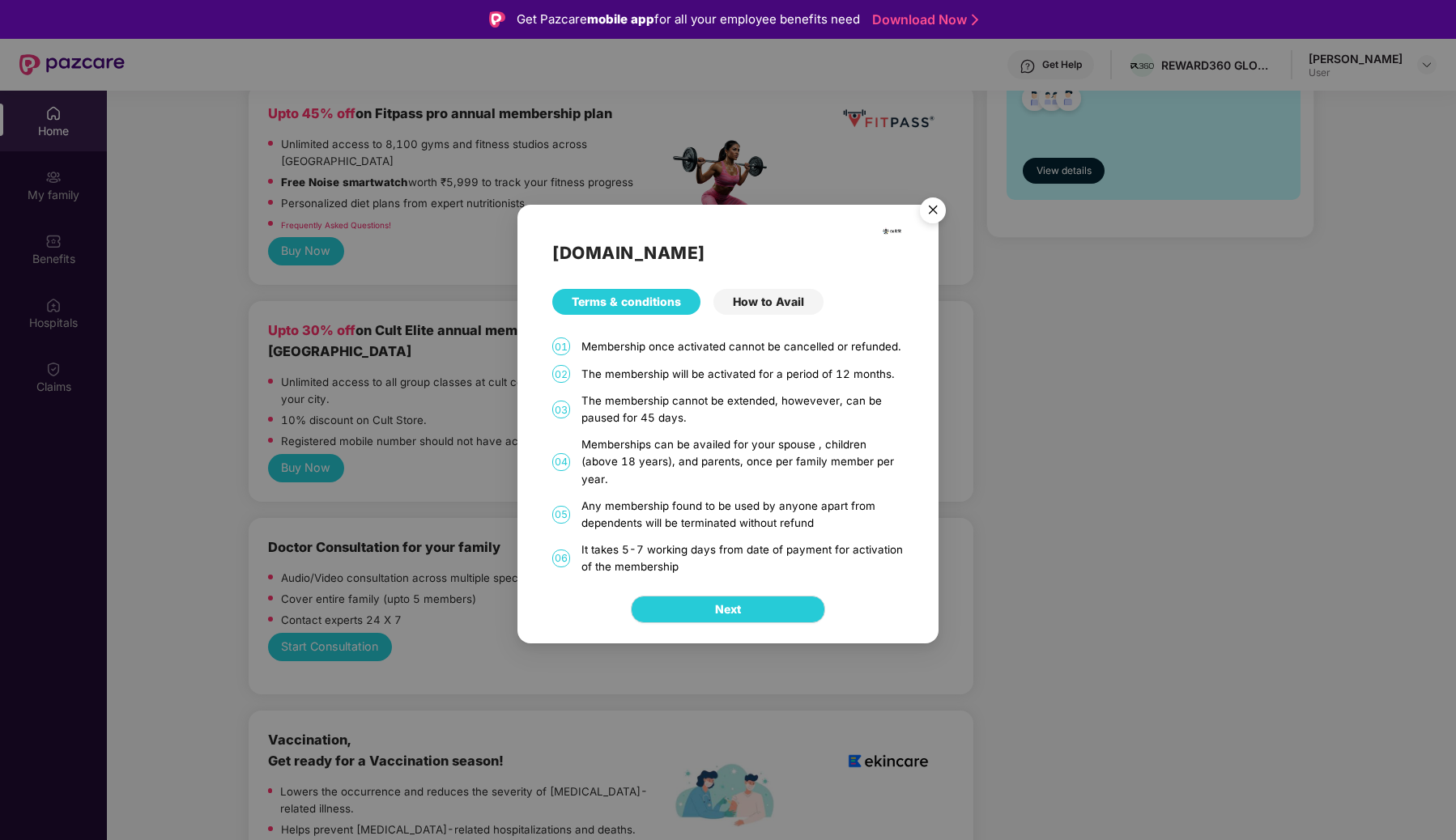
click at [765, 312] on div "How to Avail" at bounding box center [768, 301] width 110 height 26
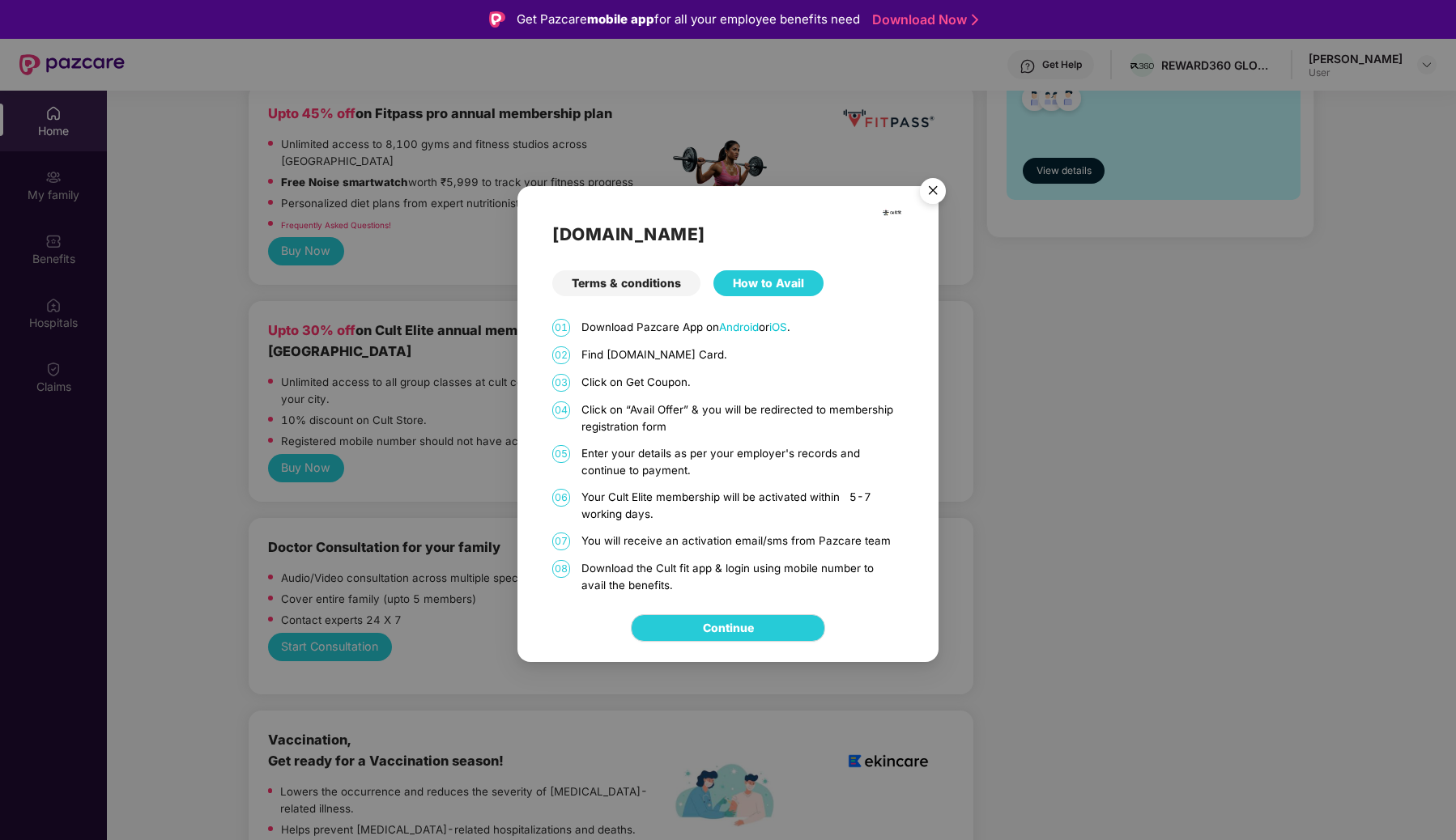
click at [734, 366] on div "01 Download Pazcare App on Android or iOS . 02 Find [DOMAIN_NAME] Card. 03 Clic…" at bounding box center [727, 456] width 352 height 275
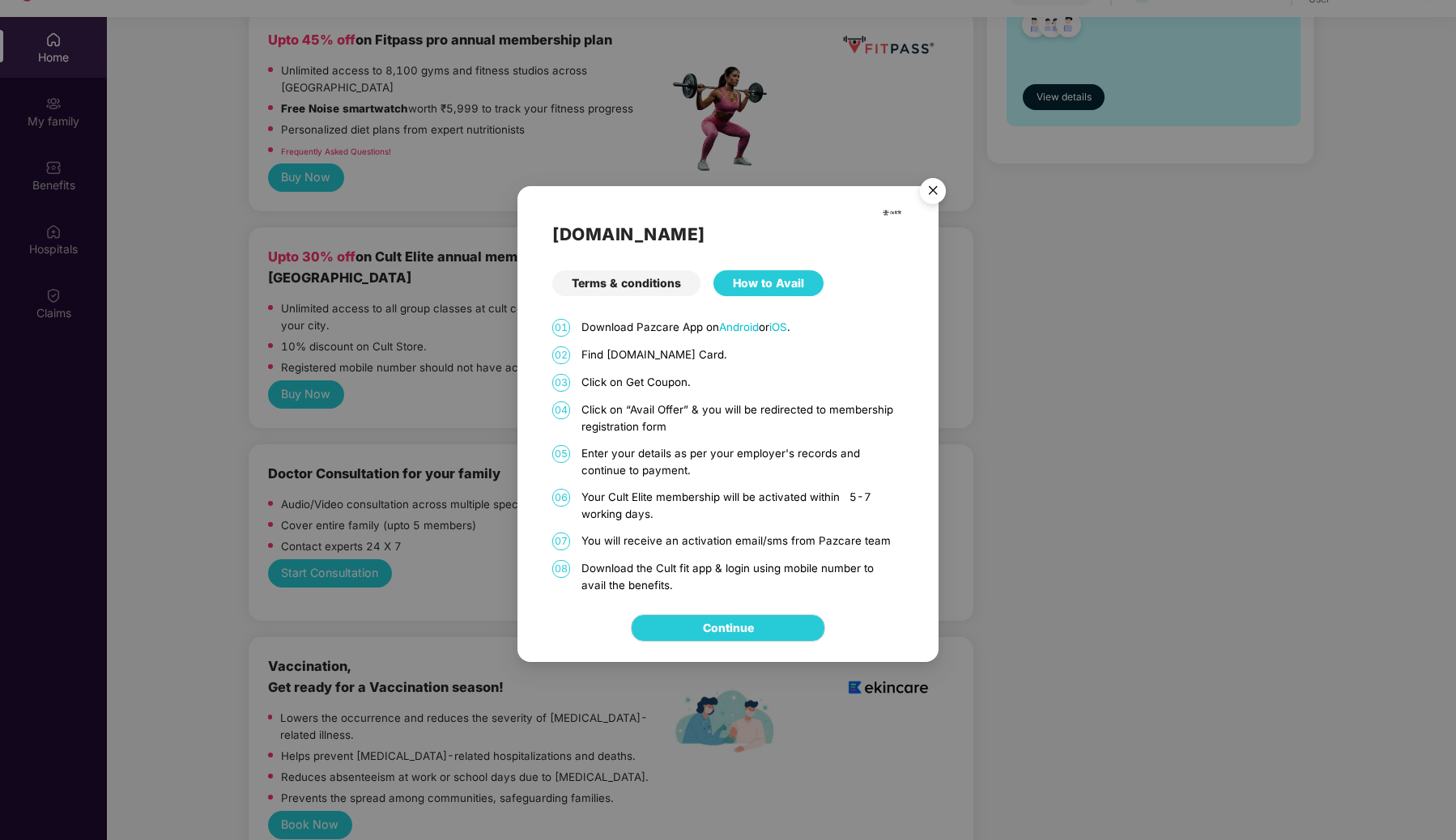
scroll to position [75, 0]
click at [933, 194] on img "Close" at bounding box center [933, 193] width 45 height 45
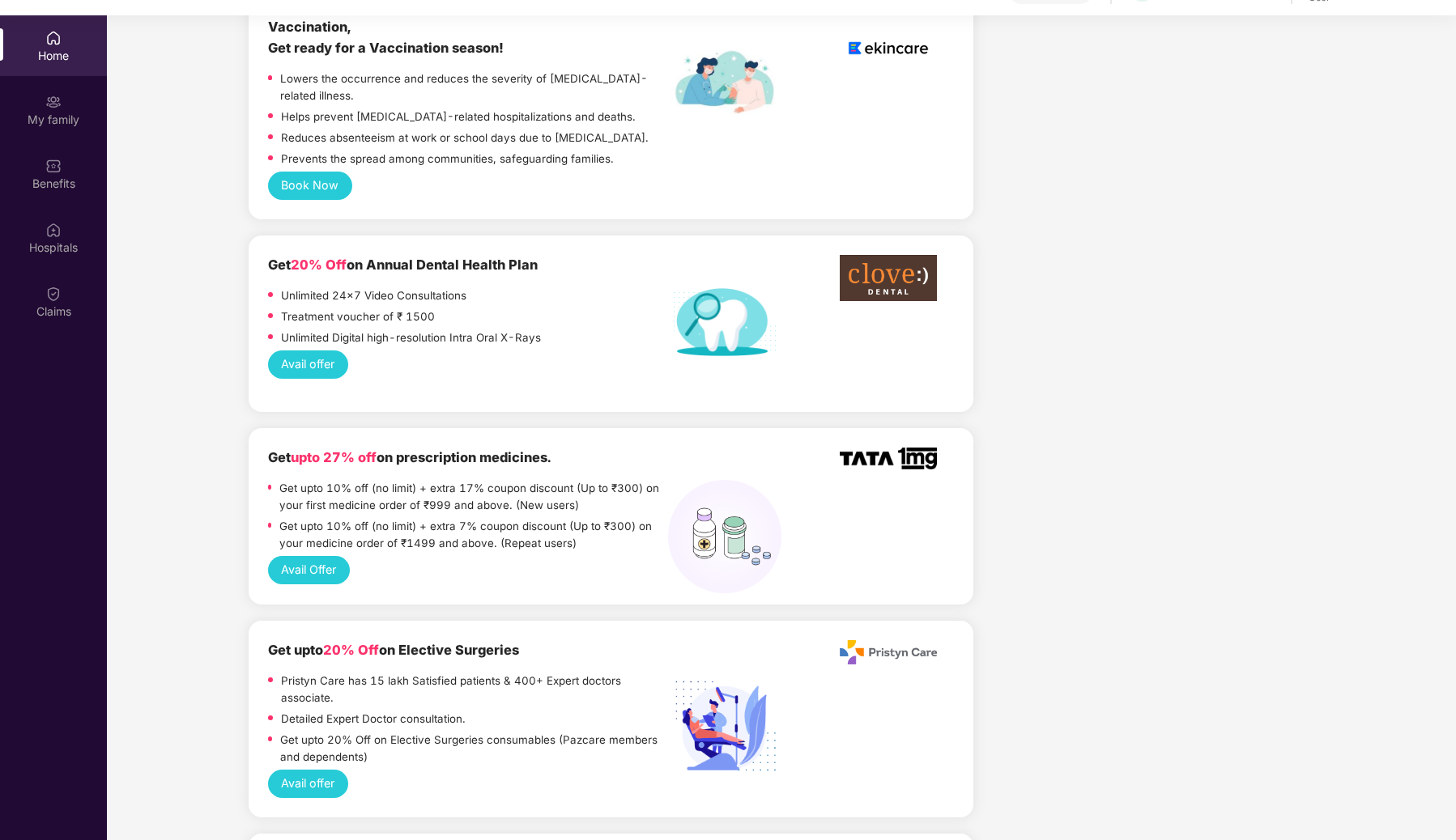
scroll to position [1094, 0]
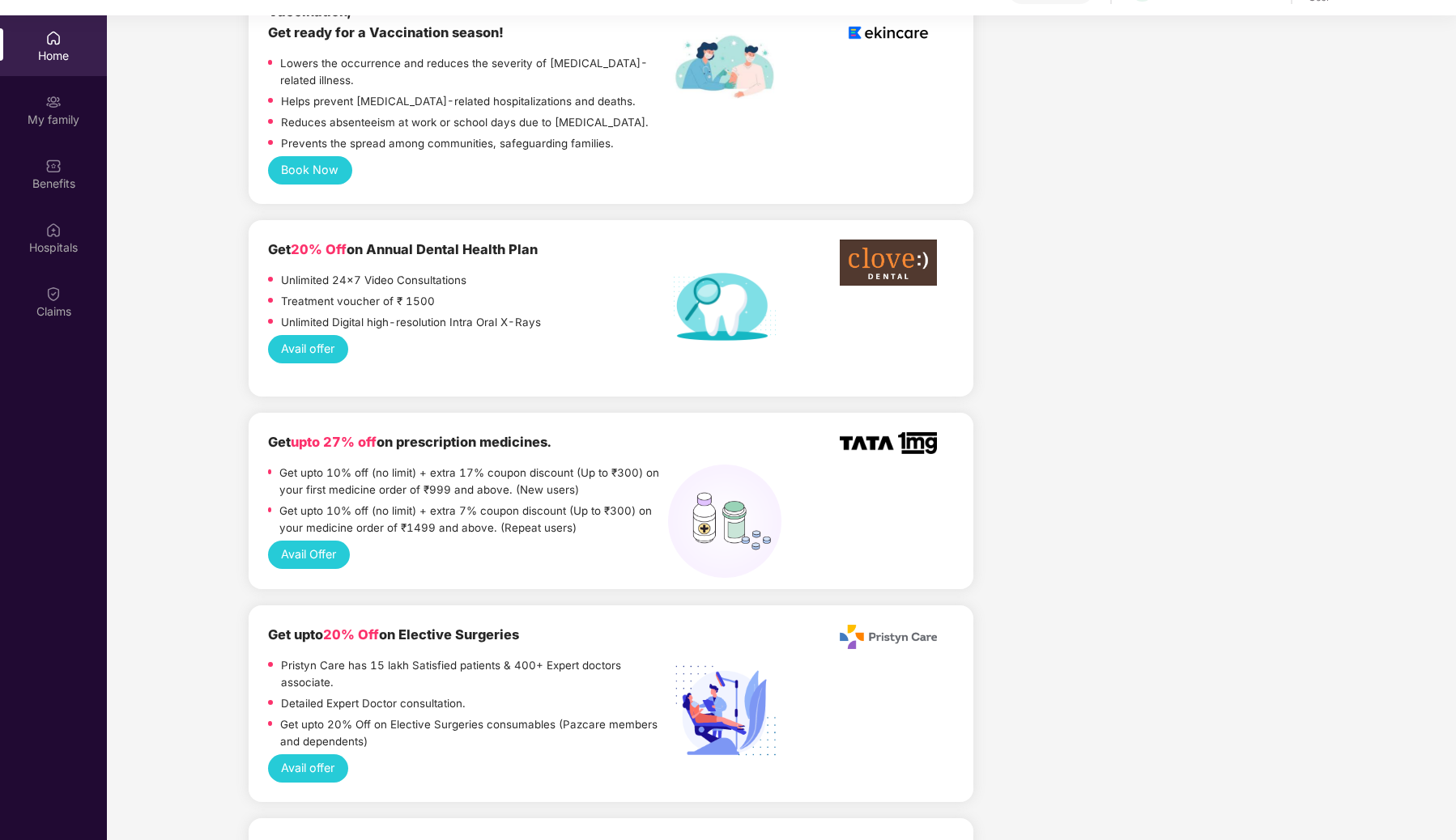
click at [421, 241] on b "Get 20% Off on Annual Dental Health Plan" at bounding box center [403, 249] width 270 height 16
click at [395, 314] on p "Unlimited Digital high-resolution Intra Oral X-Rays" at bounding box center [411, 322] width 260 height 17
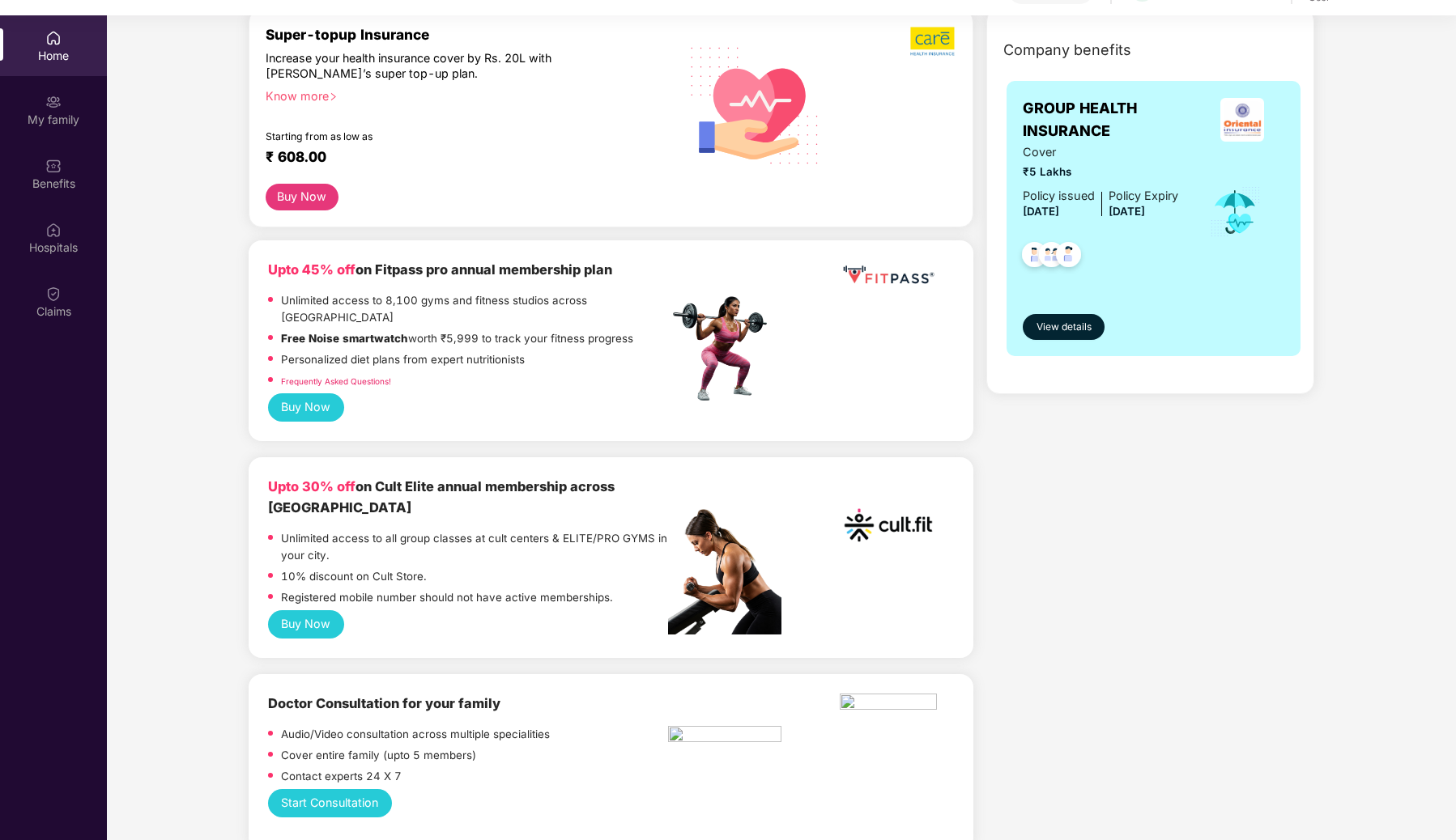
scroll to position [242, 0]
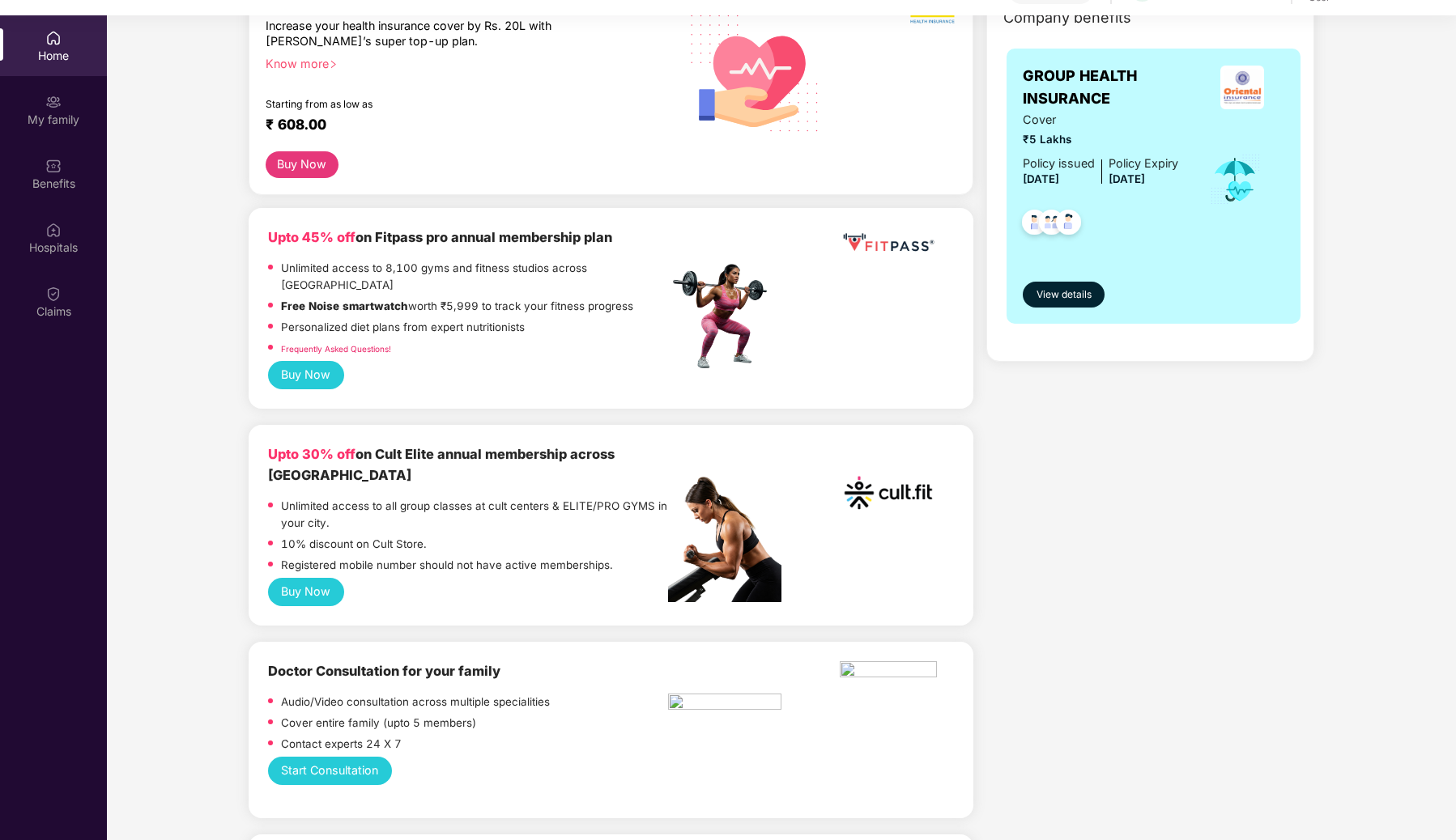
click at [417, 446] on b "Upto 30% off on Cult Elite annual membership across [GEOGRAPHIC_DATA]" at bounding box center [441, 465] width 347 height 37
drag, startPoint x: 380, startPoint y: 435, endPoint x: 439, endPoint y: 435, distance: 59.0
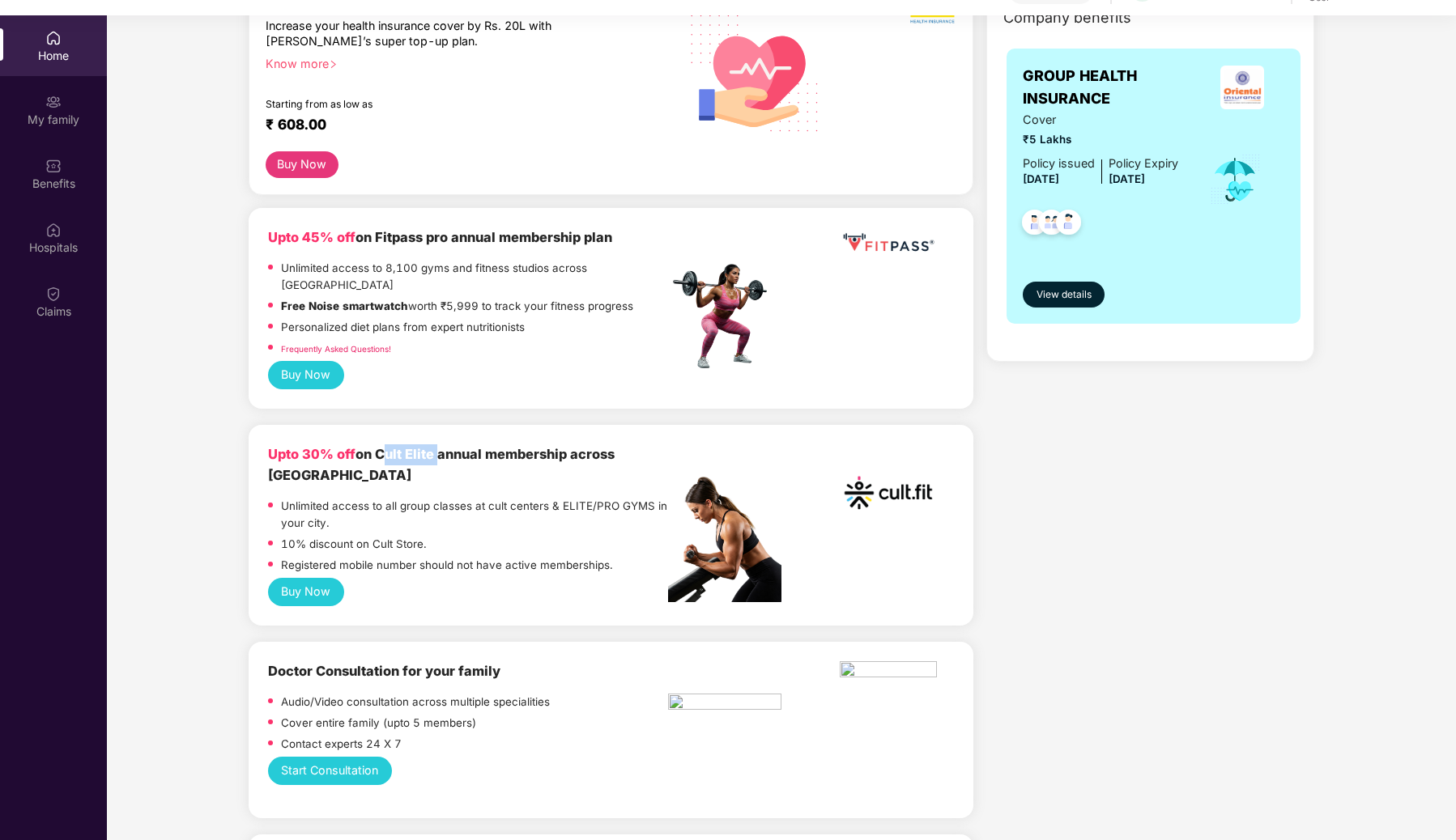
click at [439, 446] on b "Upto 30% off on Cult Elite annual membership across [GEOGRAPHIC_DATA]" at bounding box center [441, 465] width 347 height 37
copy b "Cult Elite"
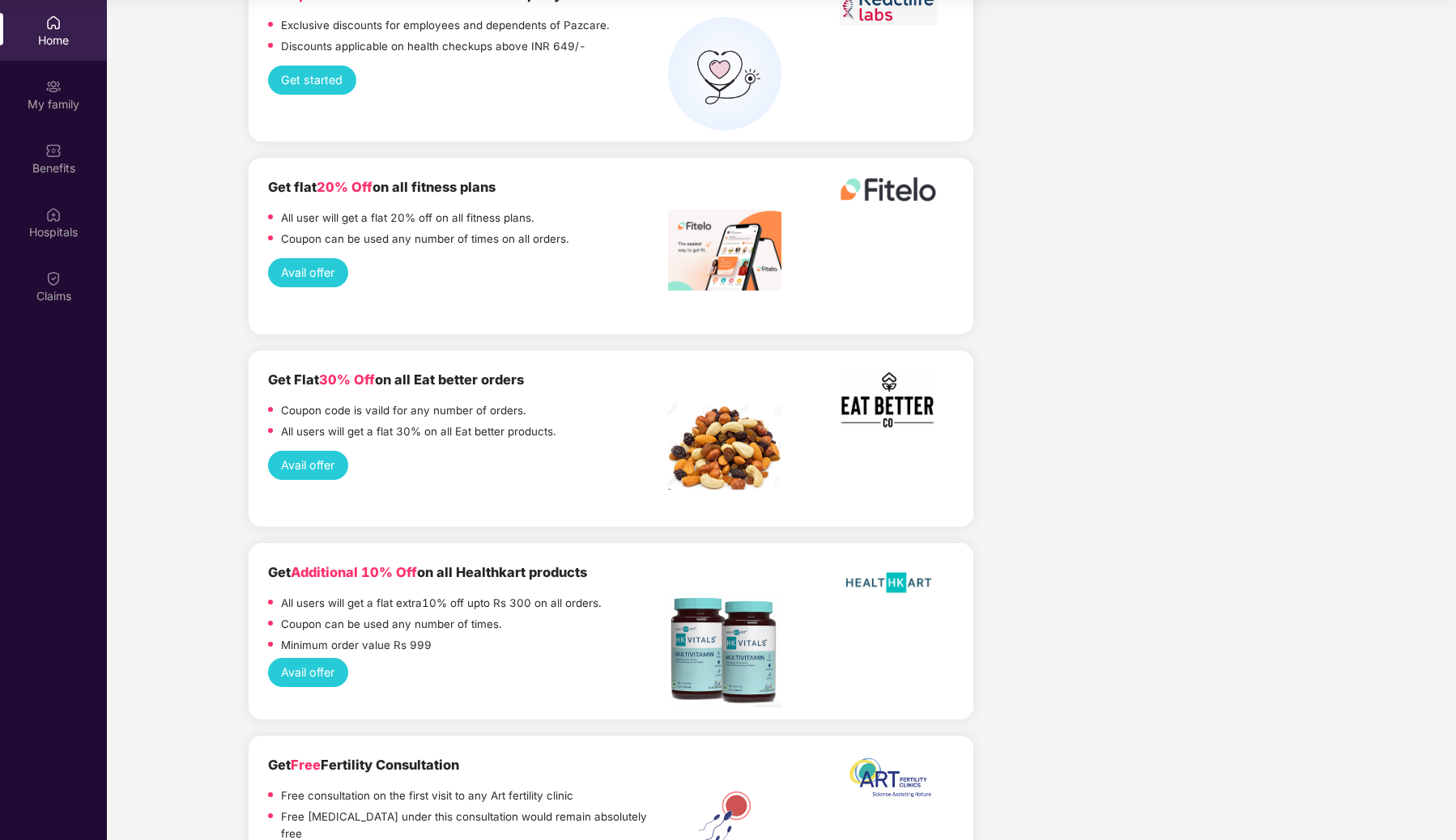
scroll to position [2332, 0]
